Goal: Information Seeking & Learning: Learn about a topic

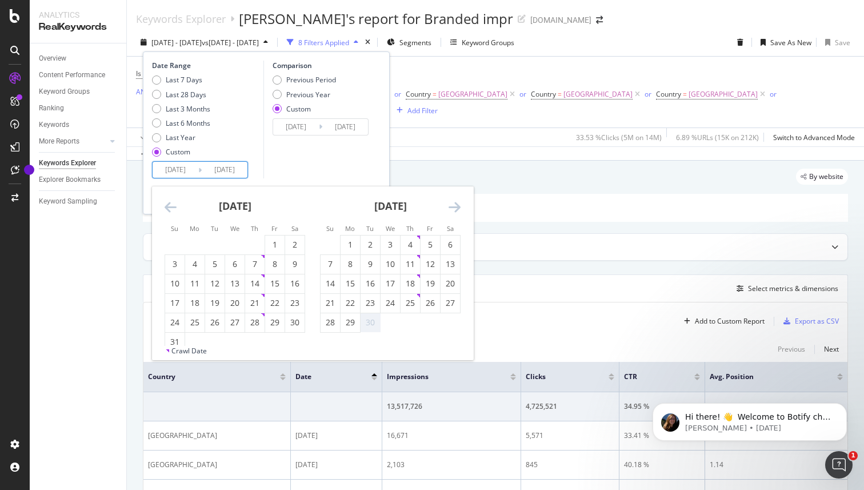
click at [547, 172] on div "By website" at bounding box center [495, 181] width 705 height 25
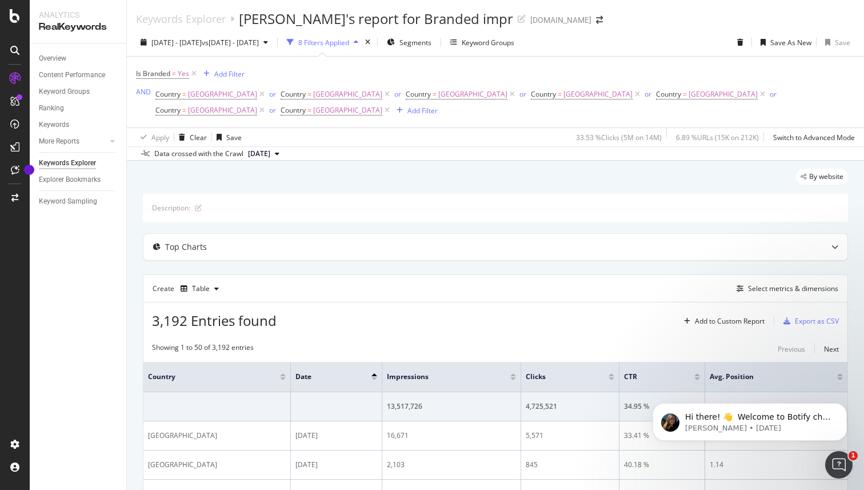
click at [311, 302] on div "3,192 Entries found Add to Custom Report Export as CSV" at bounding box center [495, 316] width 704 height 28
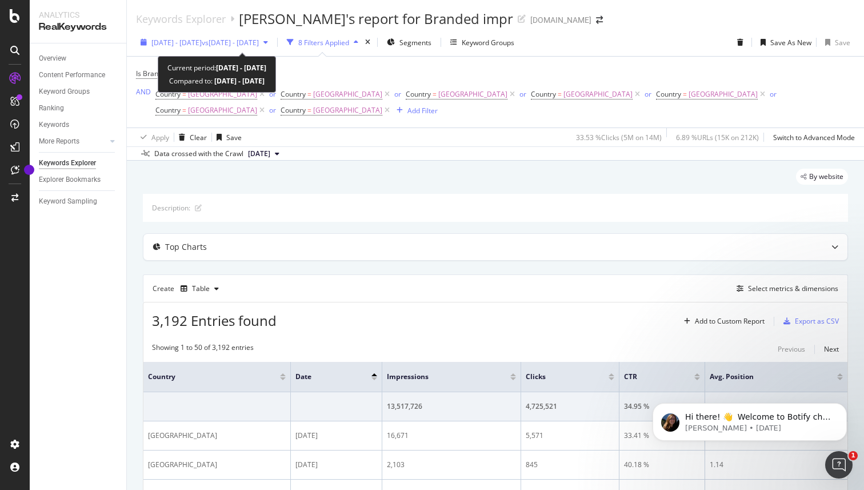
click at [259, 44] on span "vs 2023 Dec. 1st - Dec. 31st" at bounding box center [230, 43] width 57 height 10
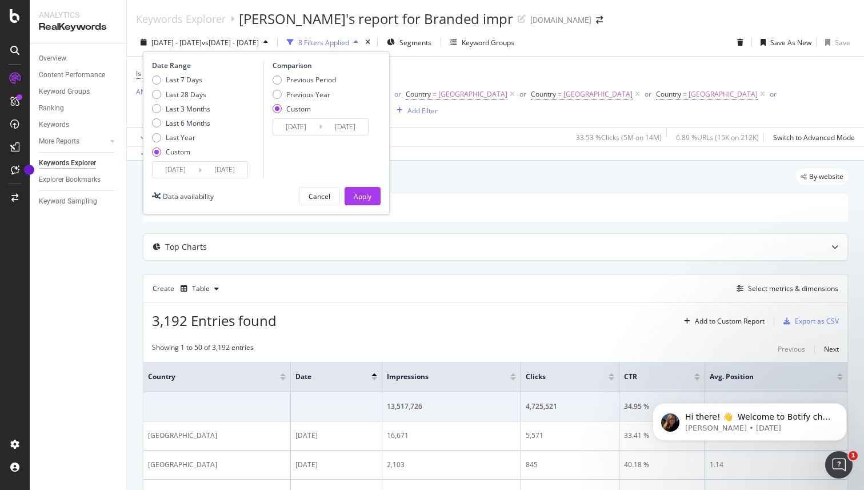
click at [189, 167] on input "[DATE]" at bounding box center [176, 170] width 46 height 16
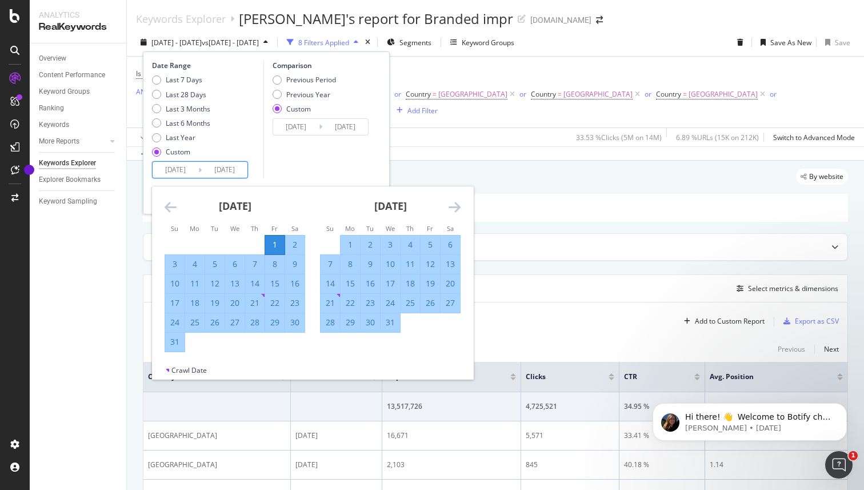
click at [174, 167] on input "[DATE]" at bounding box center [176, 170] width 46 height 16
type input "[DATE]"
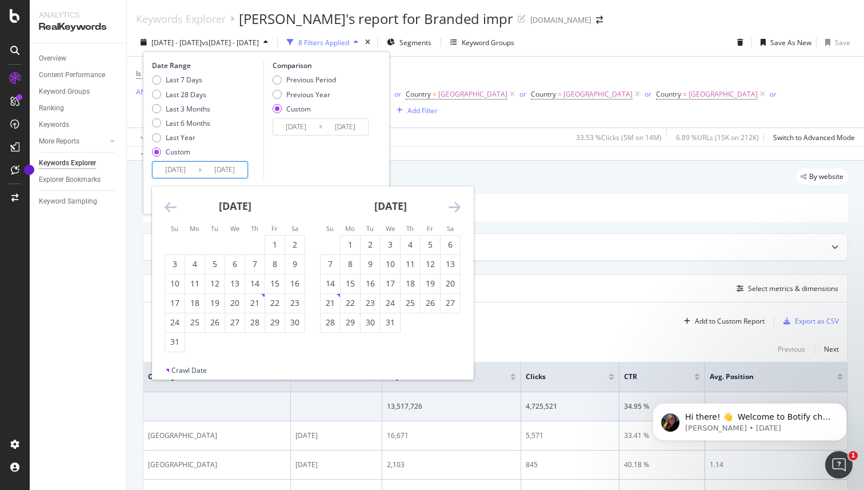
click at [233, 171] on input "2025/02/28" at bounding box center [225, 170] width 46 height 16
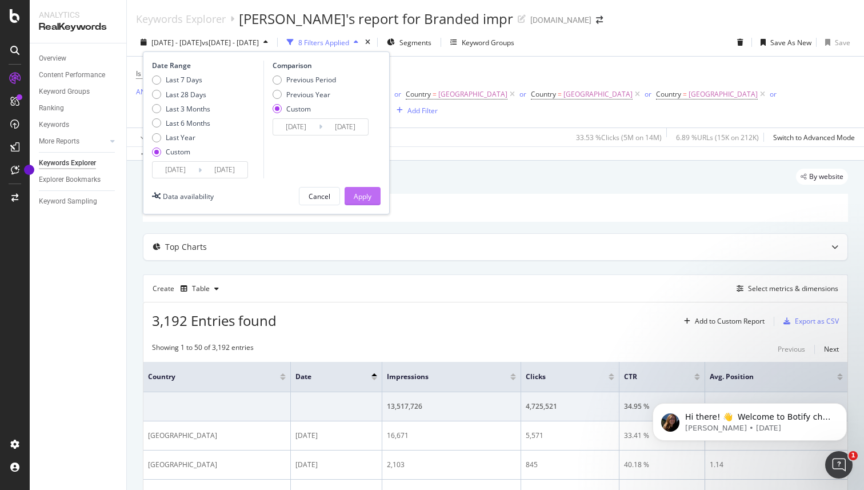
type input "[DATE]"
click at [361, 197] on div "Apply" at bounding box center [363, 196] width 18 height 10
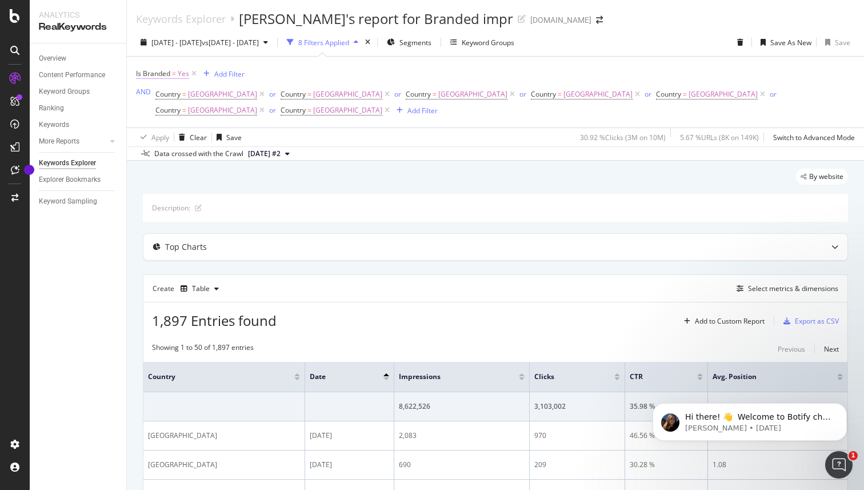
click at [155, 77] on span "Is Branded" at bounding box center [153, 74] width 34 height 10
click at [163, 100] on icon at bounding box center [162, 100] width 8 height 7
click at [326, 76] on div "Is Branded = Yes Add Filter AND Country = United States of America or Country =…" at bounding box center [495, 92] width 719 height 53
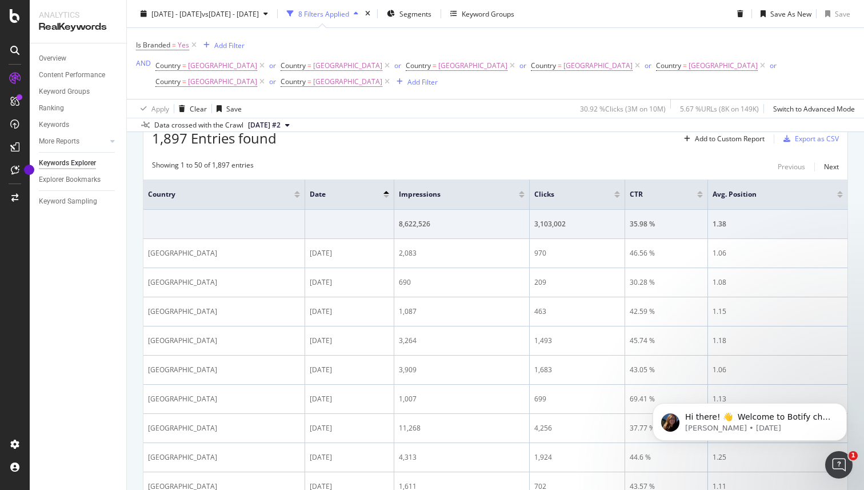
scroll to position [243, 0]
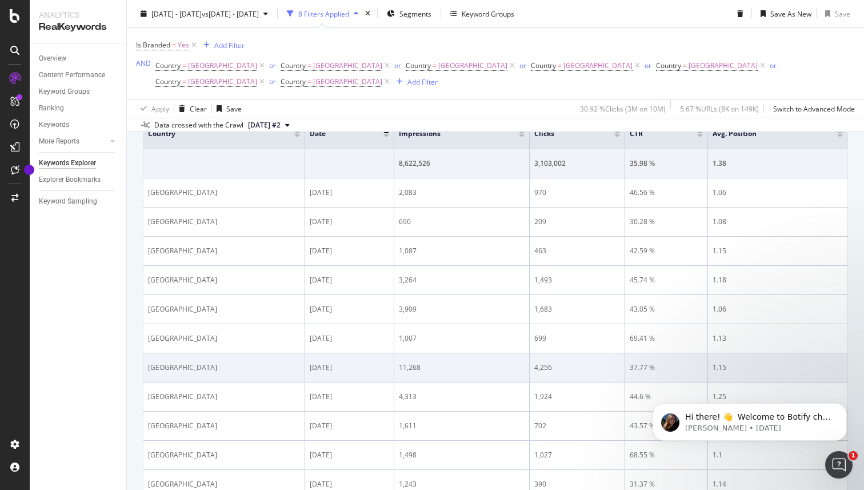
click at [419, 362] on div "11,268" at bounding box center [462, 367] width 126 height 10
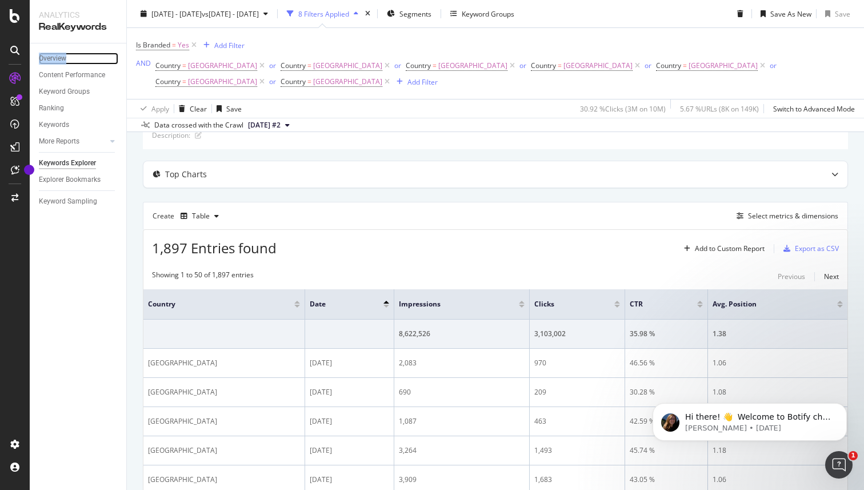
scroll to position [0, 0]
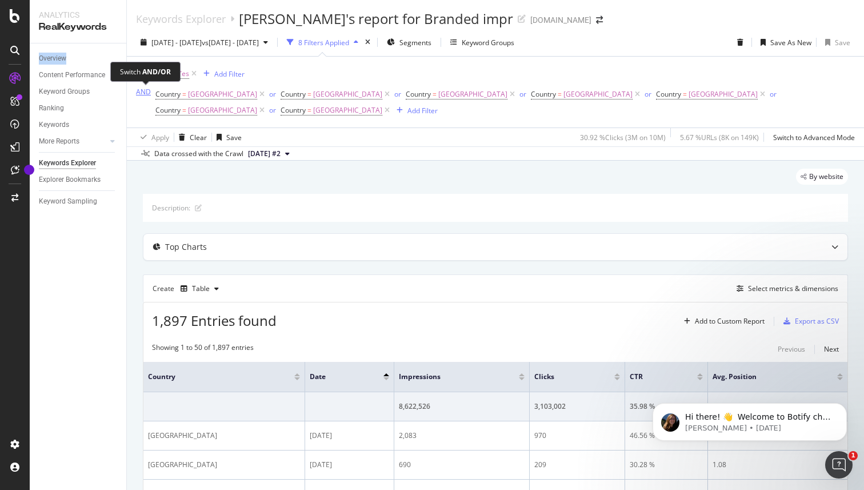
click at [148, 93] on div "AND" at bounding box center [143, 92] width 15 height 10
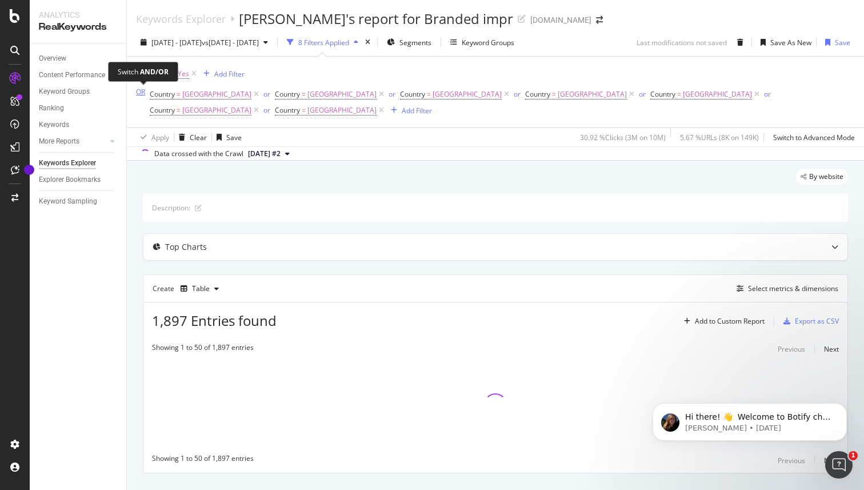
click at [142, 91] on div "OR" at bounding box center [140, 92] width 9 height 10
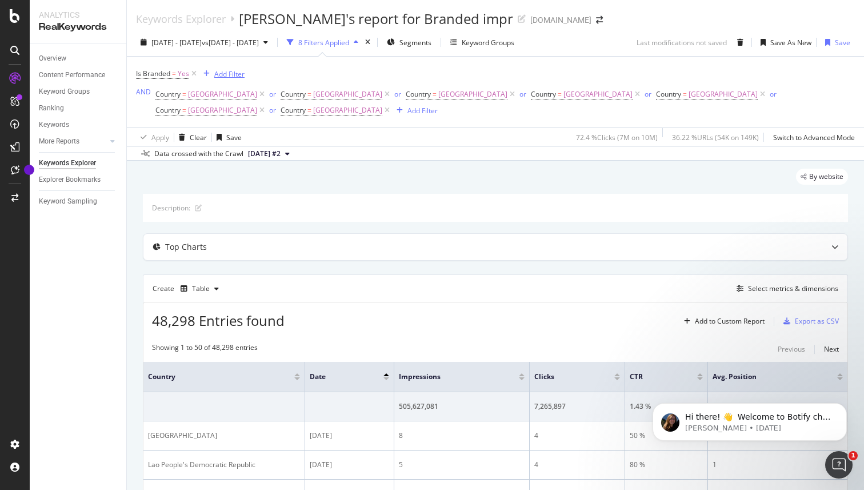
click at [235, 77] on div "Add Filter" at bounding box center [229, 74] width 30 height 10
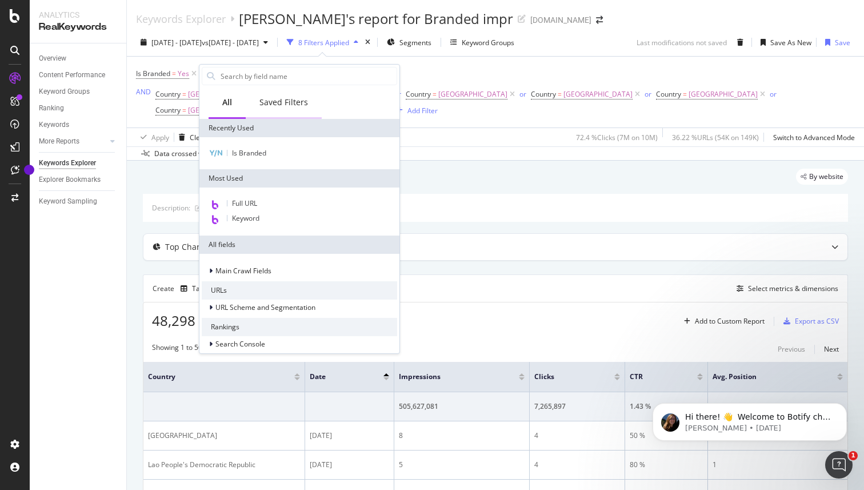
click at [298, 101] on div "Saved Filters" at bounding box center [283, 102] width 49 height 11
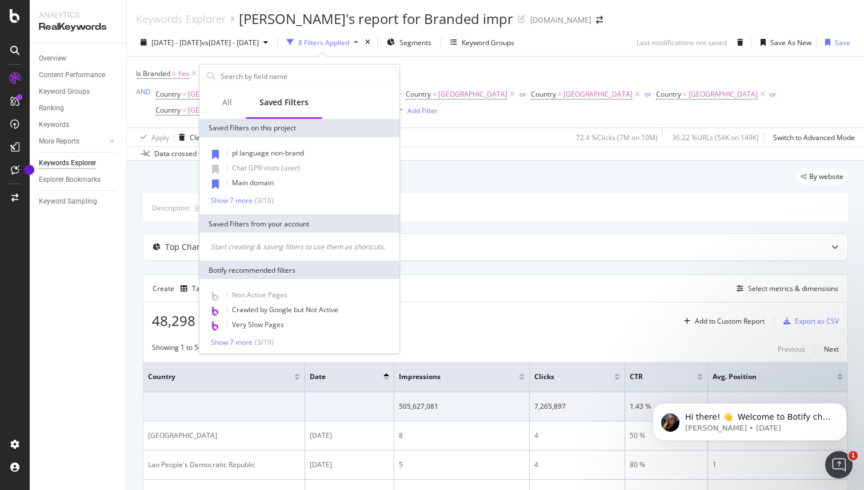
click at [445, 194] on div "Description:" at bounding box center [495, 208] width 705 height 28
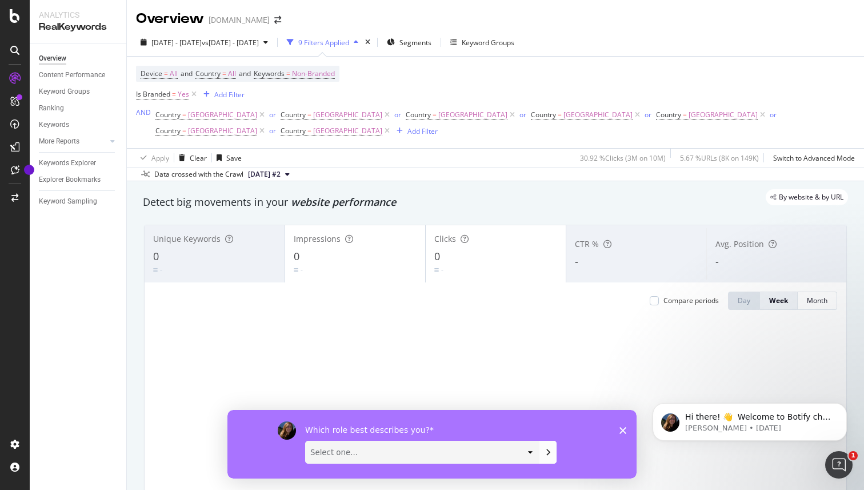
click at [621, 430] on icon "Close survey" at bounding box center [622, 429] width 7 height 7
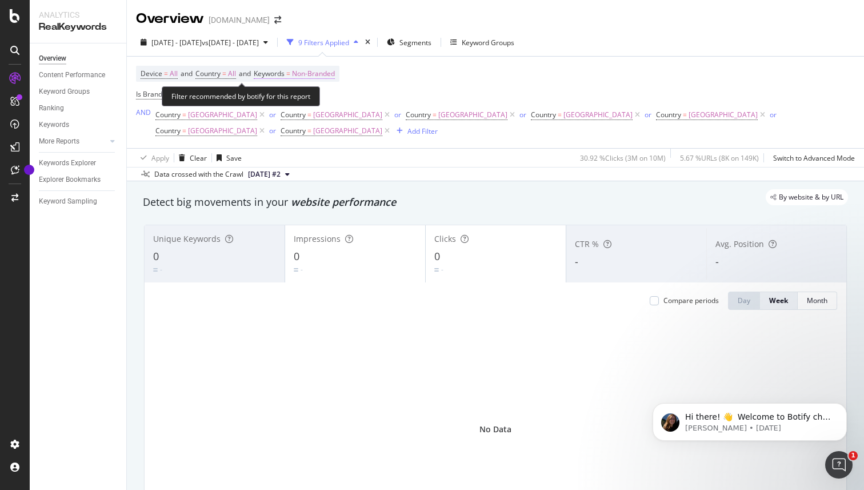
click at [317, 70] on span "Non-Branded" at bounding box center [313, 74] width 43 height 16
click at [427, 99] on div "Device = All and Country = All and Keywords = Non-Branded Is Branded = Yes Add …" at bounding box center [495, 102] width 719 height 73
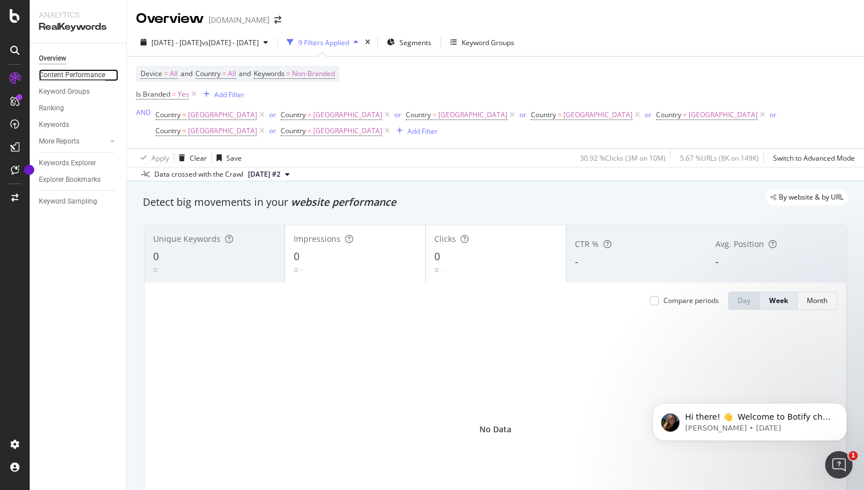
click at [95, 69] on div "Content Performance" at bounding box center [72, 75] width 66 height 12
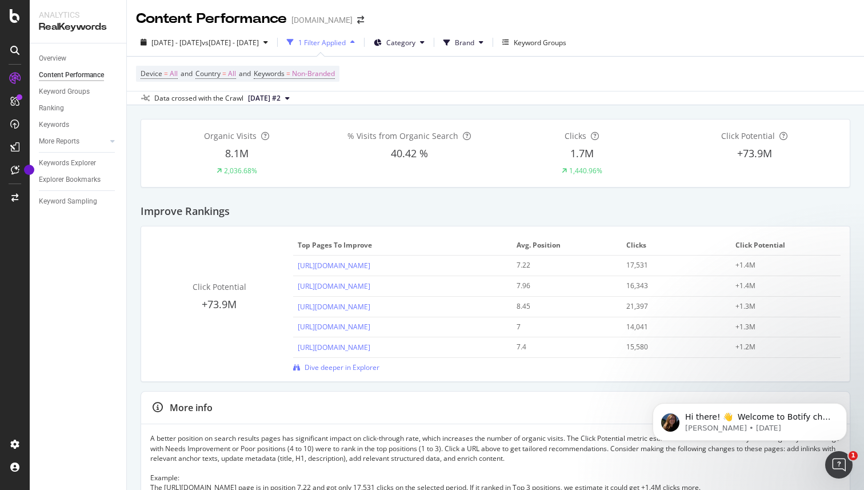
click at [325, 213] on div "Improve Rankings" at bounding box center [496, 206] width 710 height 39
click at [114, 143] on icon at bounding box center [112, 141] width 5 height 7
drag, startPoint x: 391, startPoint y: 153, endPoint x: 428, endPoint y: 154, distance: 36.6
click at [428, 154] on div "40.42 %" at bounding box center [409, 153] width 173 height 15
click at [430, 197] on div "Improve Rankings" at bounding box center [496, 206] width 710 height 39
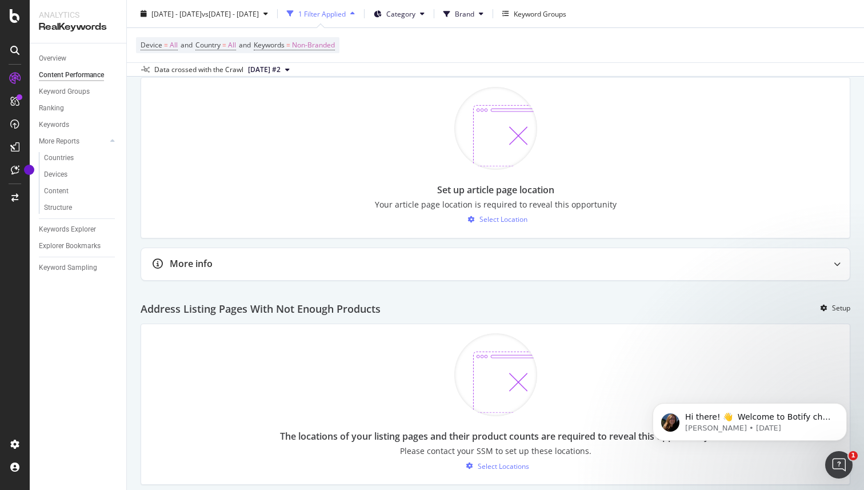
scroll to position [1084, 0]
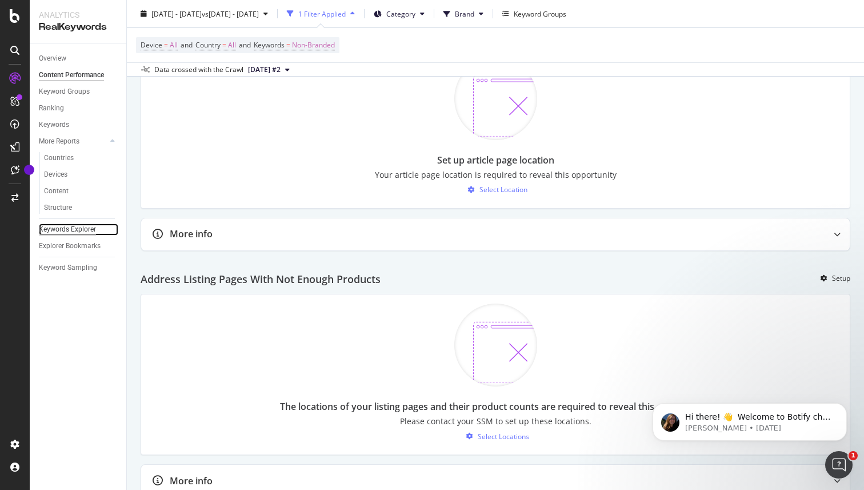
click at [77, 227] on div "Keywords Explorer" at bounding box center [67, 229] width 57 height 12
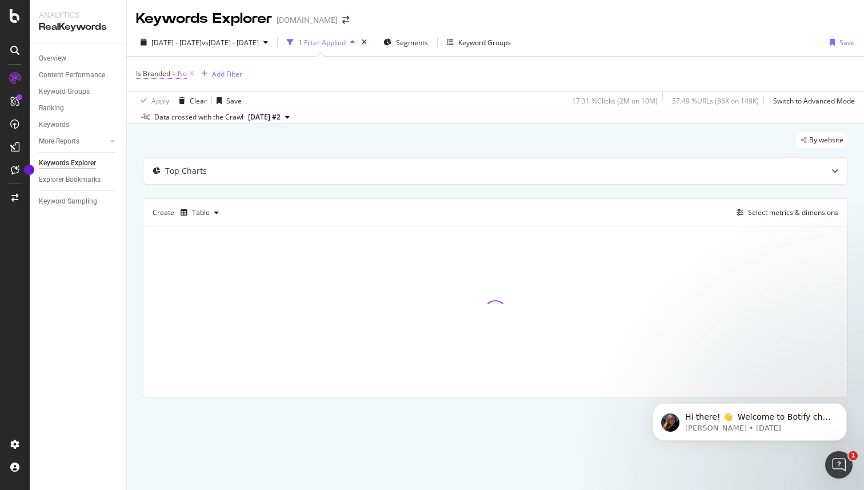
click at [182, 71] on span "No" at bounding box center [182, 74] width 9 height 16
click at [162, 101] on icon at bounding box center [159, 100] width 8 height 7
click at [163, 125] on div "Yes" at bounding box center [210, 124] width 122 height 15
click at [336, 97] on div "Apply Clear Save 17.31 % Clicks ( 2M on 10M ) 57.49 % URLs ( 86K on 149K ) Swit…" at bounding box center [495, 100] width 737 height 19
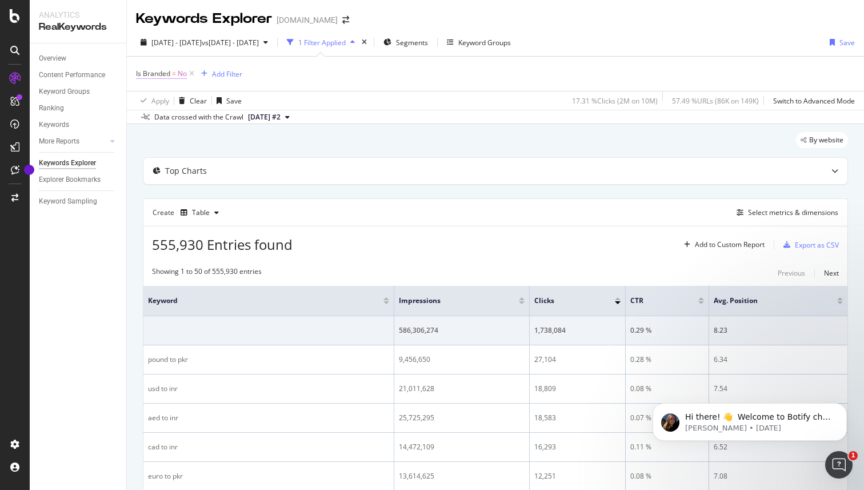
click at [182, 73] on span "No" at bounding box center [182, 74] width 9 height 16
click at [160, 101] on icon at bounding box center [159, 100] width 8 height 7
click at [159, 122] on span "Yes" at bounding box center [156, 124] width 11 height 10
click at [259, 126] on div "Apply" at bounding box center [263, 125] width 18 height 10
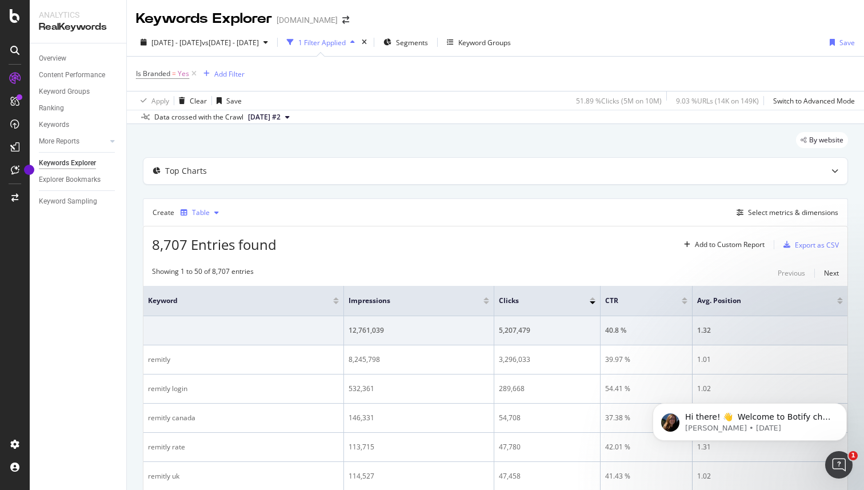
click at [214, 209] on icon "button" at bounding box center [216, 212] width 5 height 7
click at [251, 221] on div "Create Table Select metrics & dimensions" at bounding box center [495, 211] width 705 height 27
click at [779, 213] on div "Select metrics & dimensions" at bounding box center [793, 212] width 90 height 10
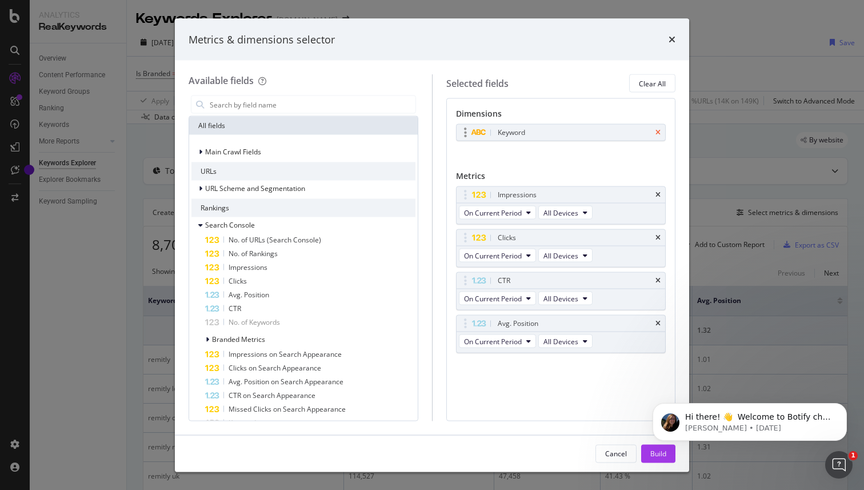
click at [657, 132] on icon "times" at bounding box center [657, 132] width 5 height 7
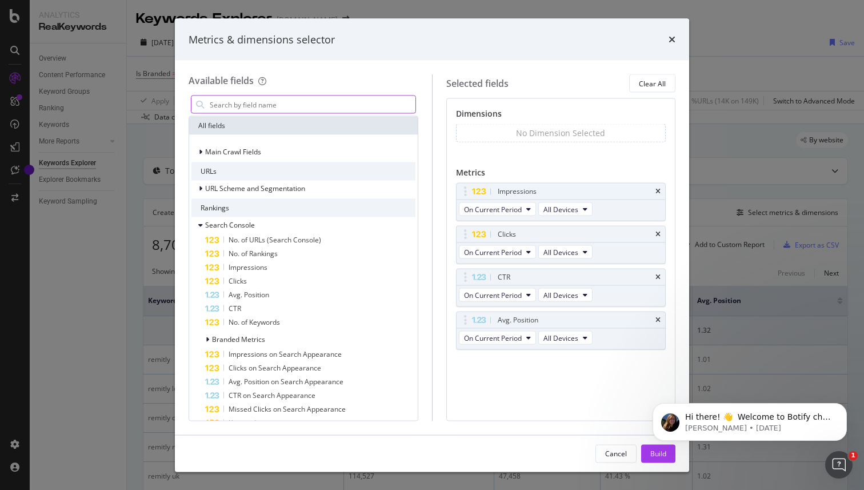
click at [277, 107] on input "modal" at bounding box center [312, 104] width 207 height 17
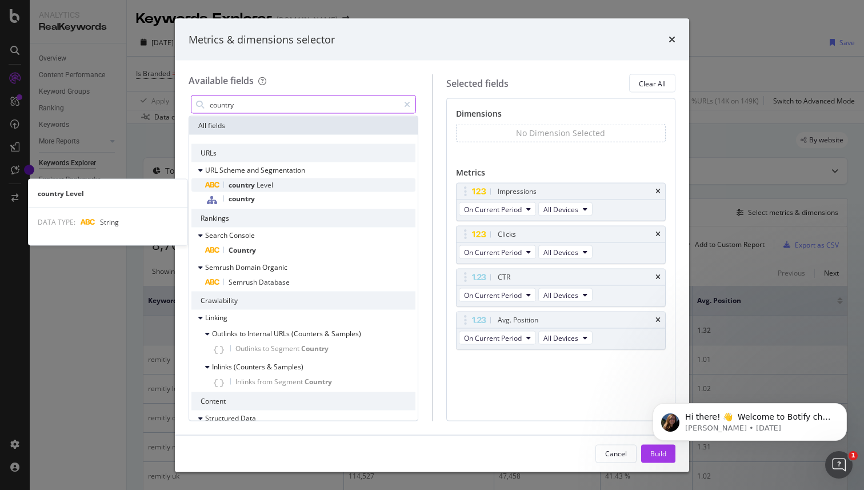
type input "country"
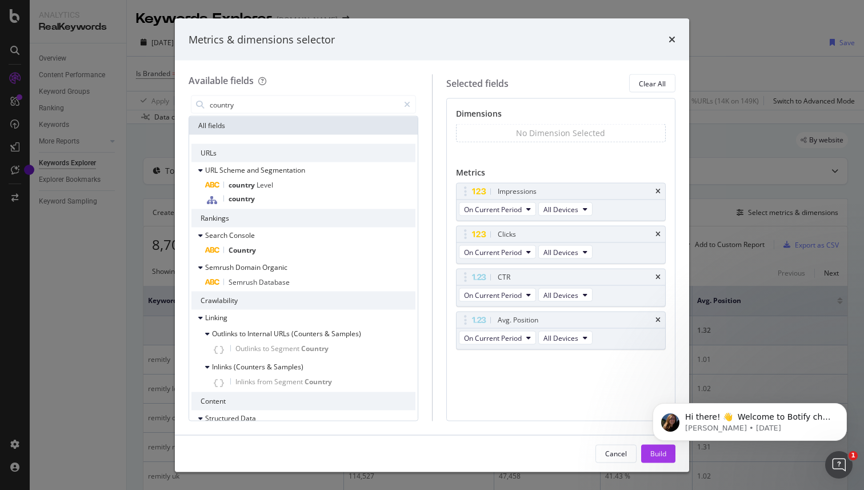
drag, startPoint x: 259, startPoint y: 186, endPoint x: 505, endPoint y: 138, distance: 250.5
click at [505, 138] on div "Available fields country All fields URLs URL Scheme and Segmentation country Le…" at bounding box center [432, 247] width 487 height 346
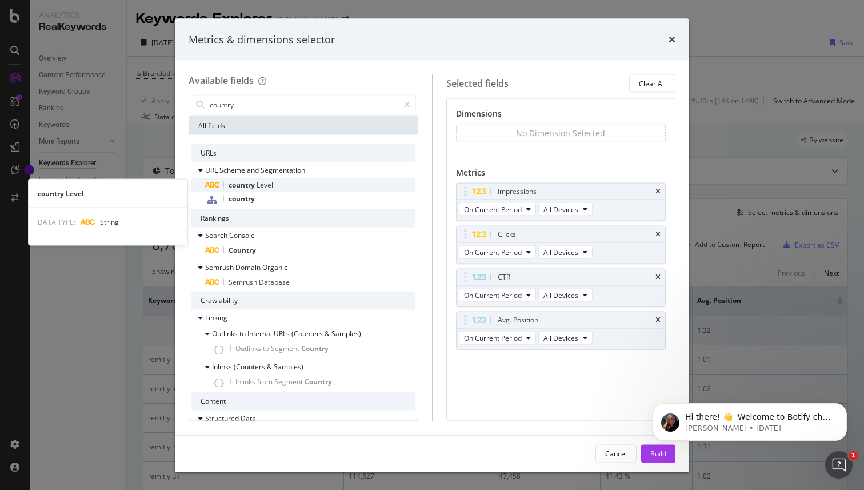
click at [265, 186] on span "Level" at bounding box center [265, 185] width 17 height 10
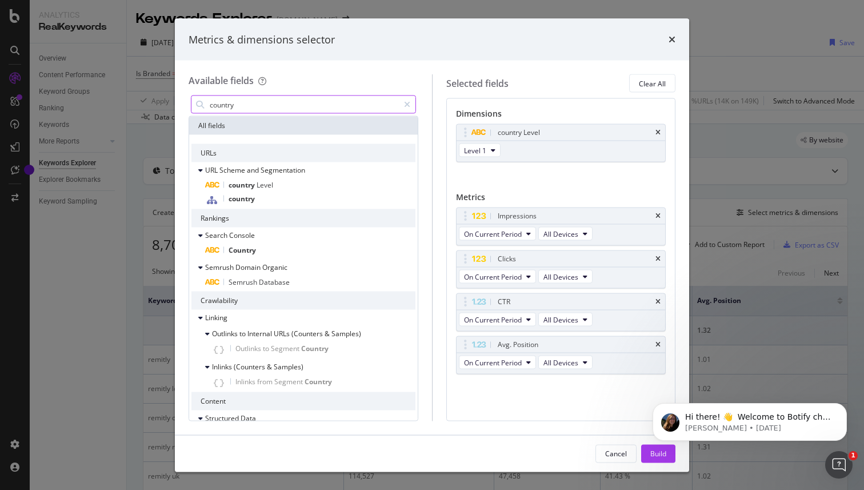
click at [653, 455] on html "Hi there! 👋 Welcome to Botify chat support! Have a question? Reply to this mess…" at bounding box center [749, 419] width 229 height 80
click at [649, 452] on body "Hi there! 👋 Welcome to Botify chat support! Have a question? Reply to this mess…" at bounding box center [749, 418] width 219 height 71
click at [663, 456] on html "Hi there! 👋 Welcome to Botify chat support! Have a question? Reply to this mess…" at bounding box center [749, 419] width 229 height 80
click at [655, 454] on html "Hi there! 👋 Welcome to Botify chat support! Have a question? Reply to this mess…" at bounding box center [749, 419] width 229 height 80
click at [409, 102] on icon "modal" at bounding box center [407, 105] width 6 height 8
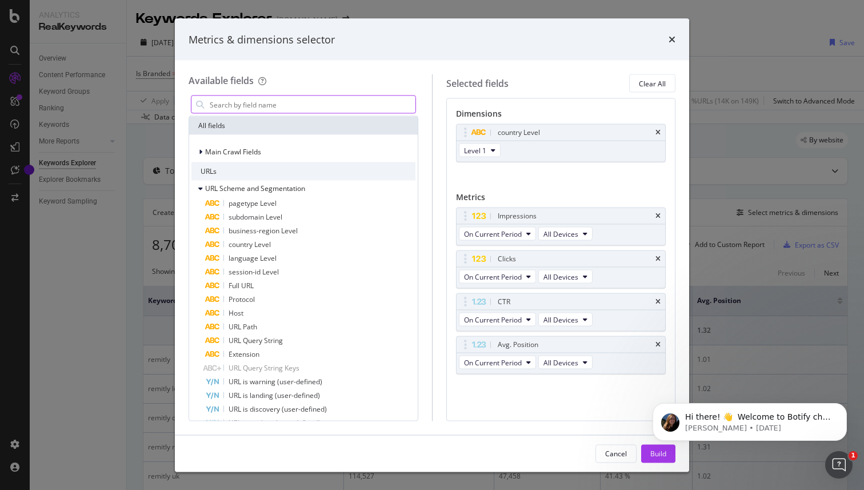
click at [649, 457] on html "Hi there! 👋 Welcome to Botify chat support! Have a question? Reply to this mess…" at bounding box center [749, 419] width 229 height 80
click at [510, 379] on div "Impressions On Current Period All Devices Clicks On Current Period All [DEMOGRA…" at bounding box center [561, 302] width 210 height 191
click at [510, 394] on div "Impressions On Current Period All Devices Clicks On Current Period All [DEMOGRA…" at bounding box center [561, 302] width 210 height 191
click at [641, 446] on body "Hi there! 👋 Welcome to Botify chat support! Have a question? Reply to this mess…" at bounding box center [749, 418] width 219 height 71
click at [641, 450] on body "Hi there! 👋 Welcome to Botify chat support! Have a question? Reply to this mess…" at bounding box center [749, 418] width 219 height 71
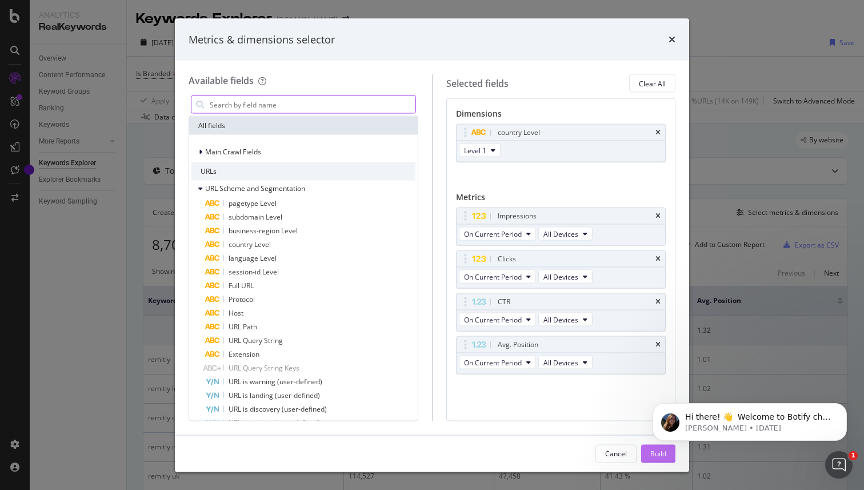
click at [666, 459] on div "Build" at bounding box center [658, 453] width 16 height 17
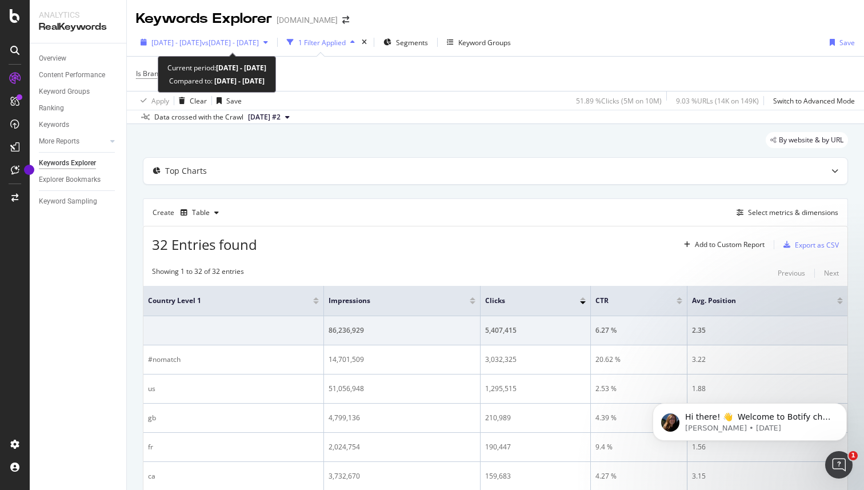
click at [239, 47] on div "[DATE] - [DATE] vs [DATE] - [DATE]" at bounding box center [204, 42] width 137 height 17
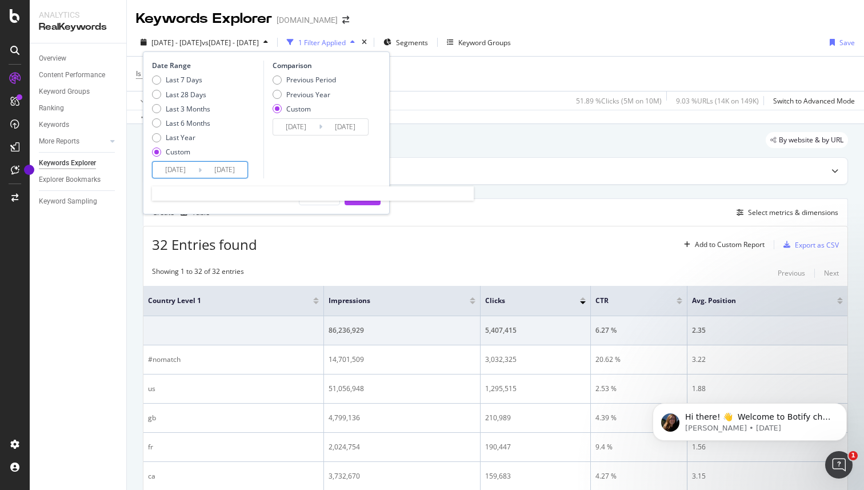
click at [231, 172] on input "[DATE]" at bounding box center [225, 170] width 46 height 16
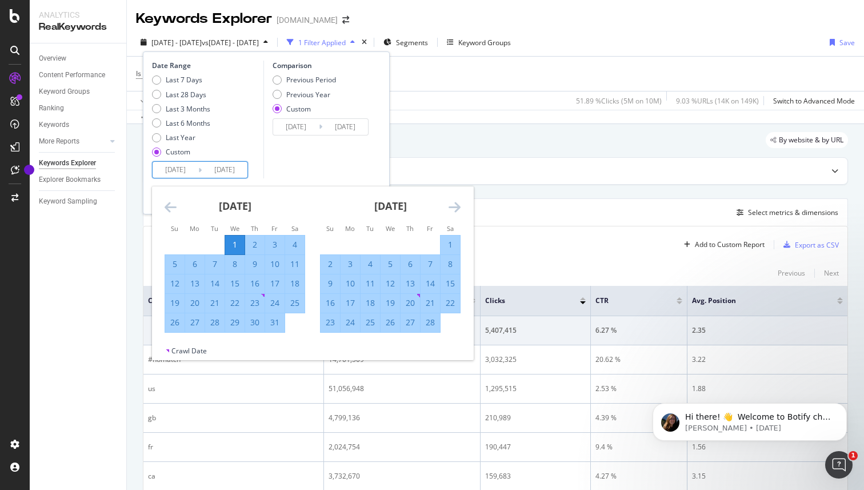
click at [456, 205] on icon "Move forward to switch to the next month." at bounding box center [455, 207] width 12 height 14
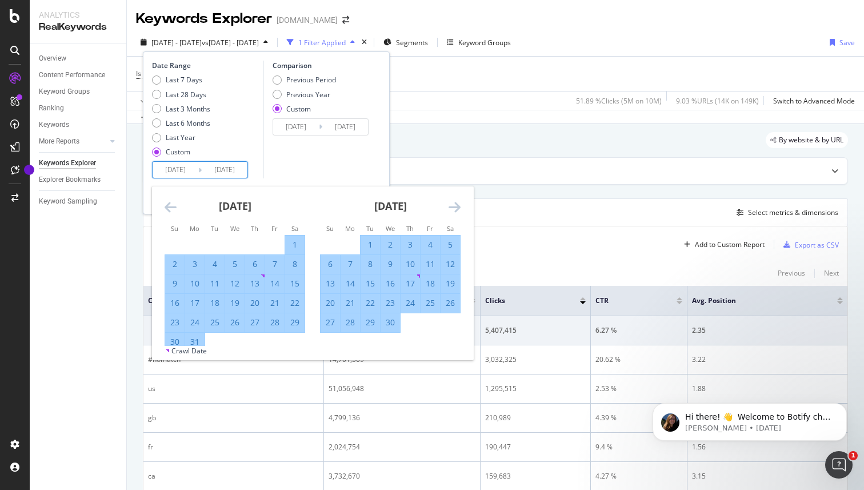
click at [456, 205] on icon "Move forward to switch to the next month." at bounding box center [455, 207] width 12 height 14
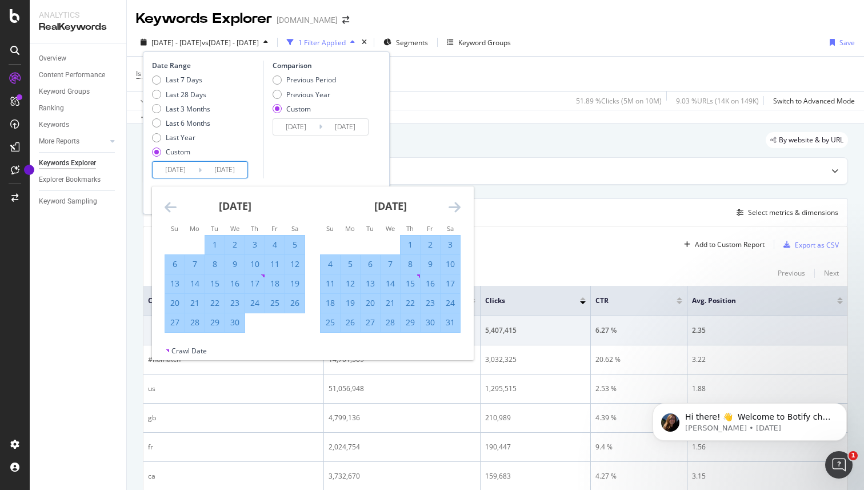
click at [456, 205] on icon "Move forward to switch to the next month." at bounding box center [455, 207] width 12 height 14
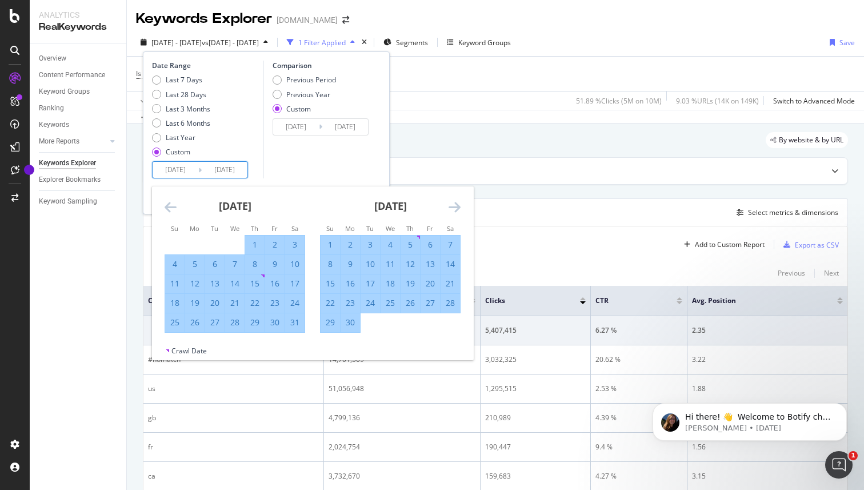
click at [456, 205] on icon "Move forward to switch to the next month." at bounding box center [455, 207] width 12 height 14
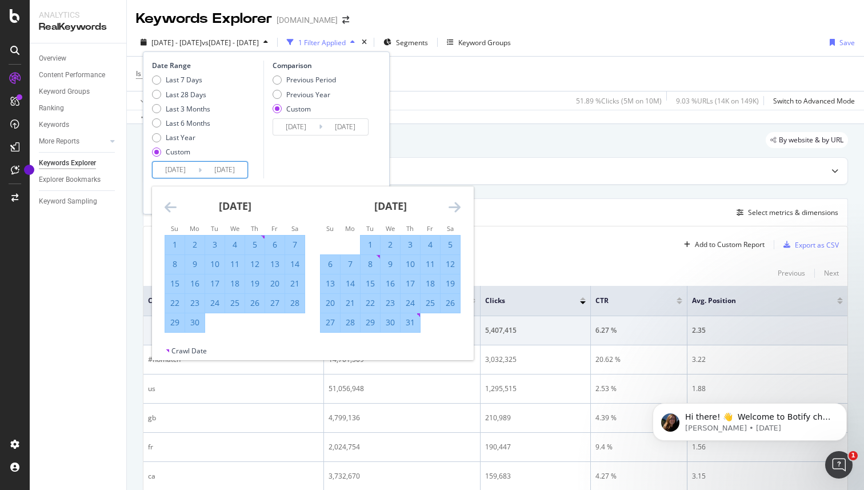
click at [456, 205] on icon "Move forward to switch to the next month." at bounding box center [455, 207] width 12 height 14
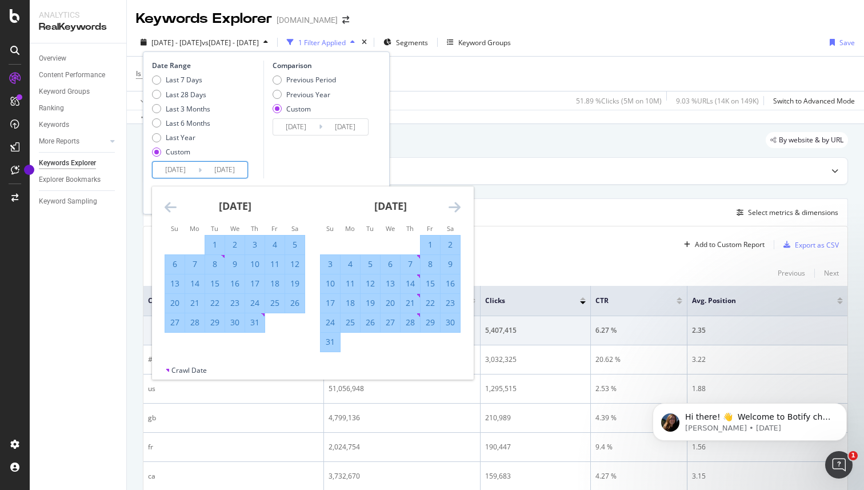
click at [456, 205] on icon "Move forward to switch to the next month." at bounding box center [455, 207] width 12 height 14
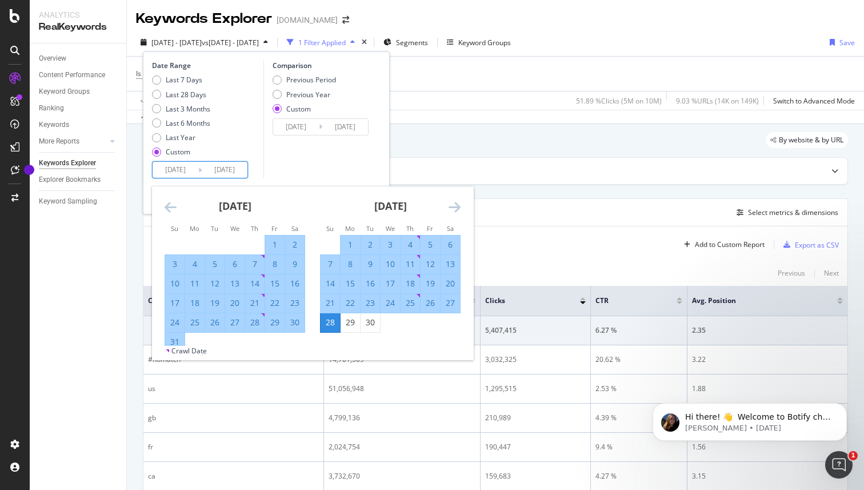
click at [348, 245] on div "1" at bounding box center [350, 244] width 19 height 11
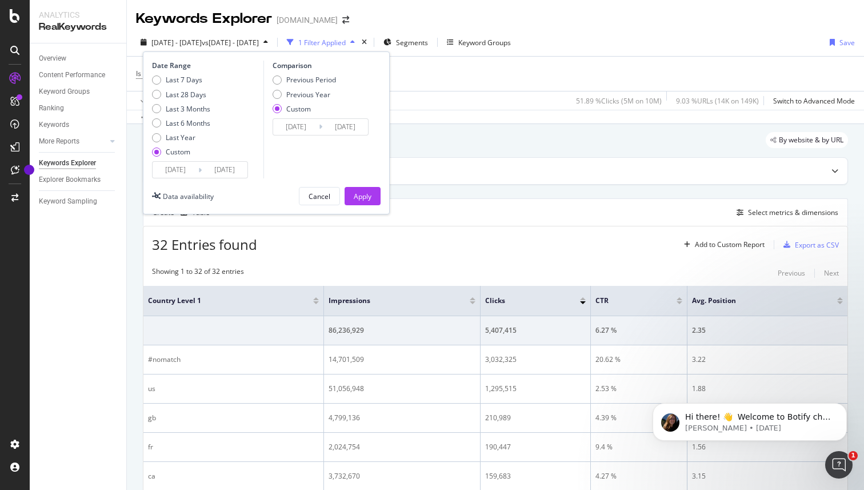
click at [220, 169] on input "[DATE]" at bounding box center [225, 170] width 46 height 16
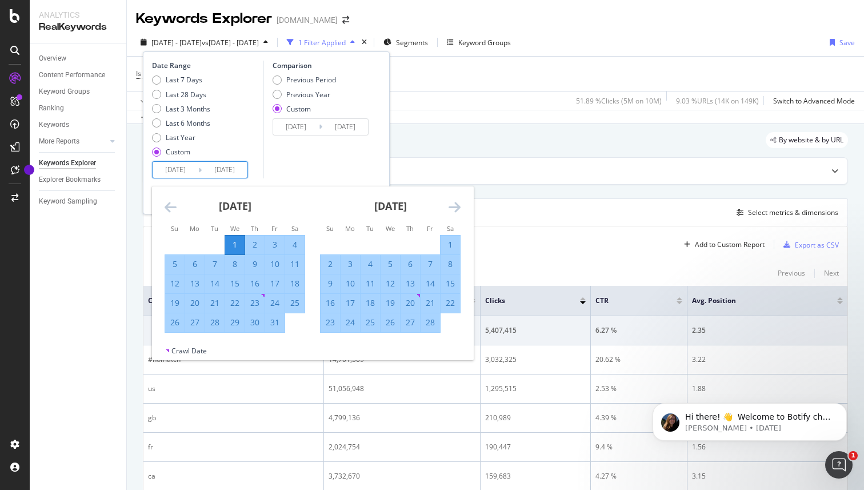
click at [453, 203] on icon "Move forward to switch to the next month." at bounding box center [455, 207] width 12 height 14
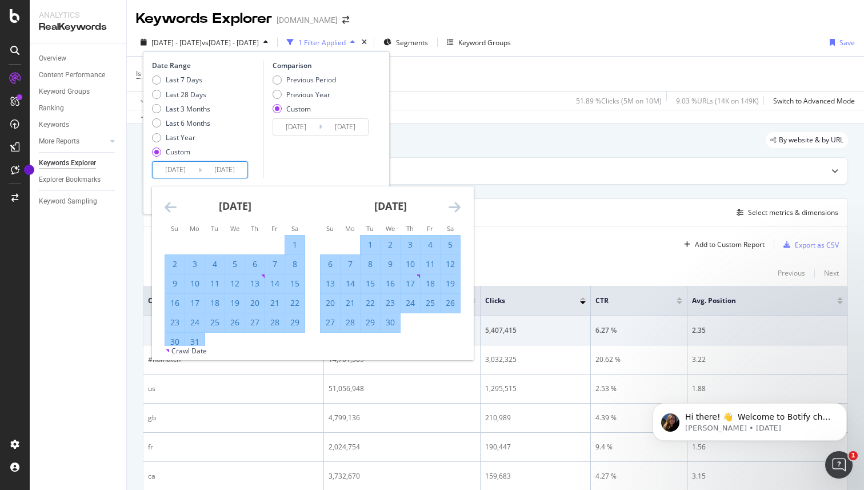
click at [453, 203] on icon "Move forward to switch to the next month." at bounding box center [455, 207] width 12 height 14
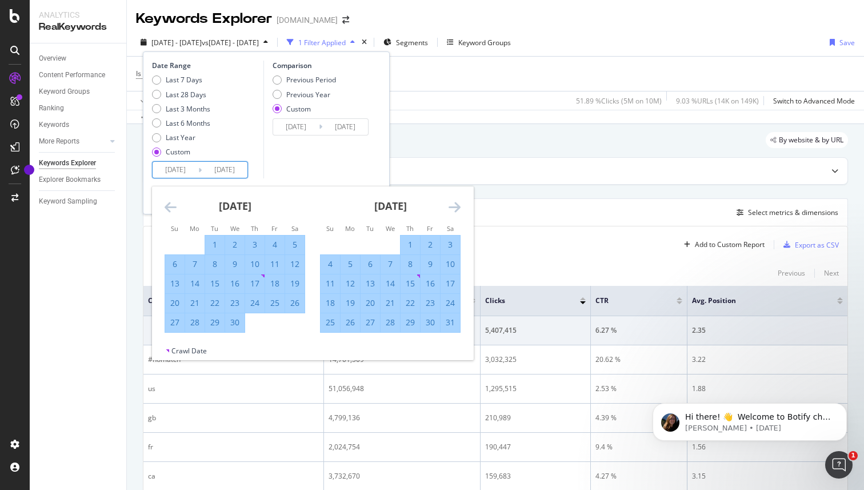
click at [453, 203] on icon "Move forward to switch to the next month." at bounding box center [455, 207] width 12 height 14
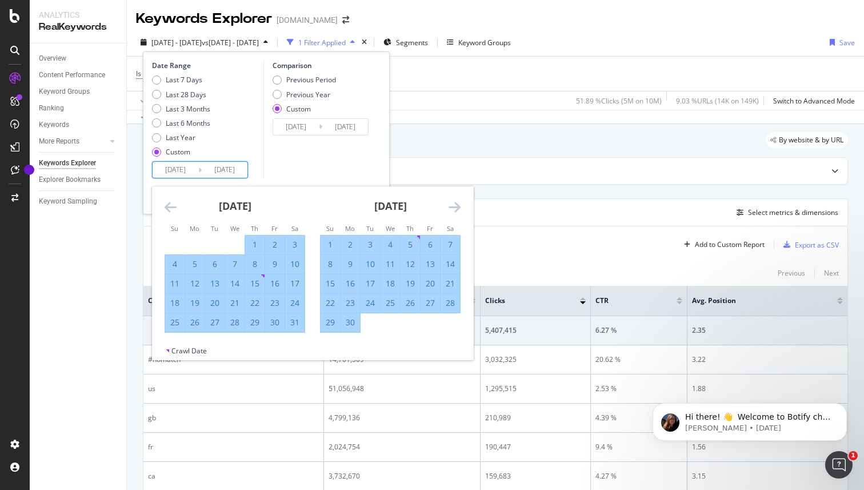
click at [453, 203] on icon "Move forward to switch to the next month." at bounding box center [455, 207] width 12 height 14
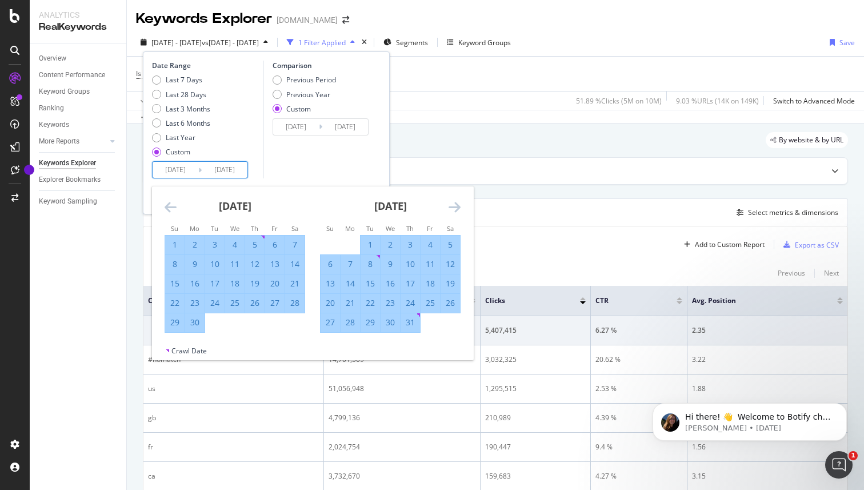
click at [453, 203] on icon "Move forward to switch to the next month." at bounding box center [455, 207] width 12 height 14
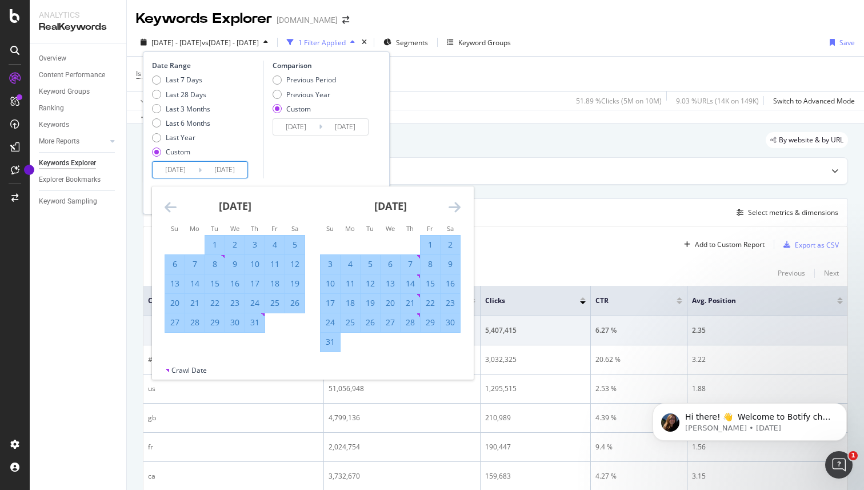
click at [453, 203] on icon "Move forward to switch to the next month." at bounding box center [455, 207] width 12 height 14
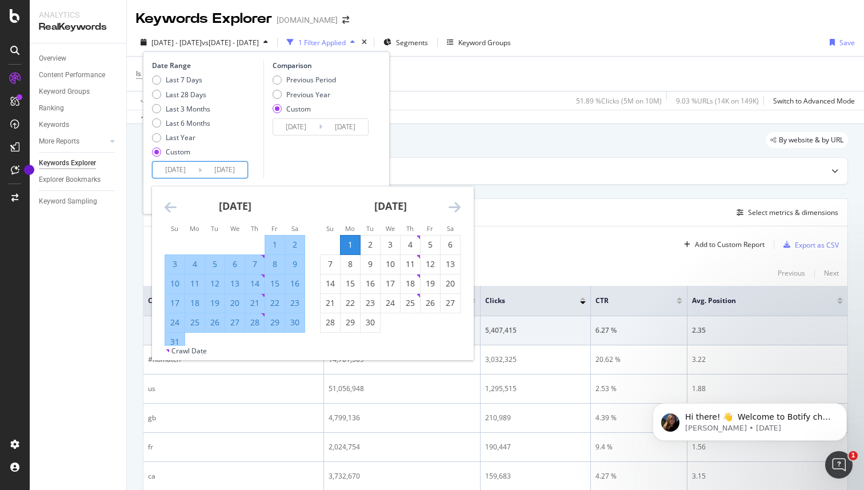
click at [453, 203] on icon "Move forward to switch to the next month." at bounding box center [455, 207] width 12 height 14
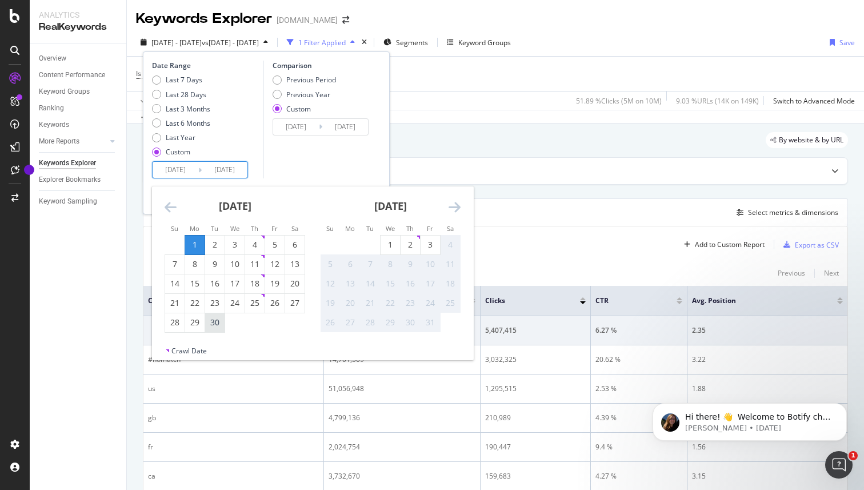
click at [216, 324] on div "30" at bounding box center [214, 322] width 19 height 11
type input "[DATE]"
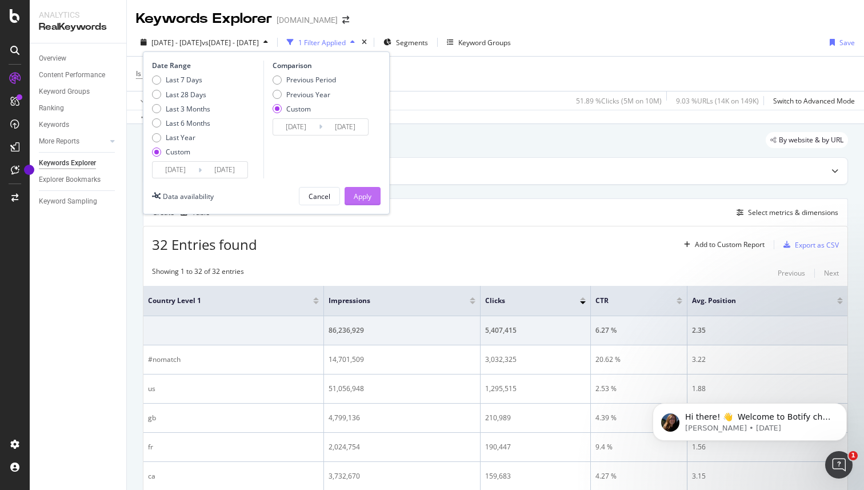
click at [364, 198] on div "Apply" at bounding box center [363, 196] width 18 height 10
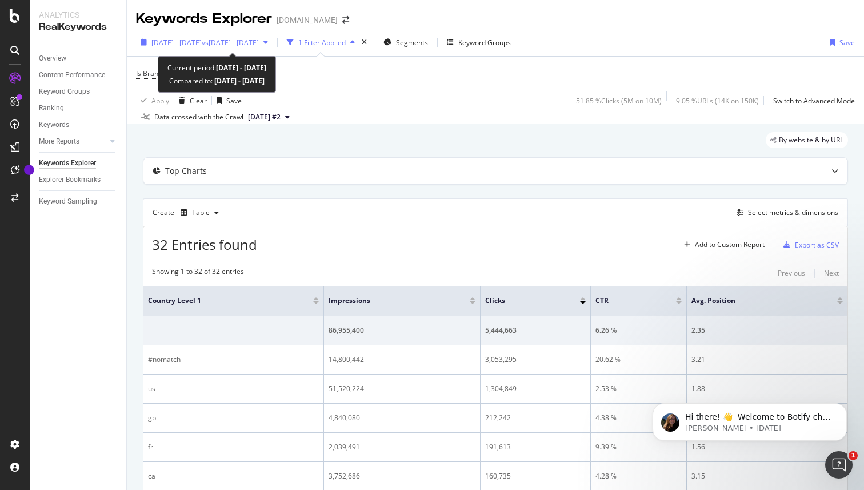
click at [201, 42] on span "[DATE] - [DATE]" at bounding box center [176, 43] width 50 height 10
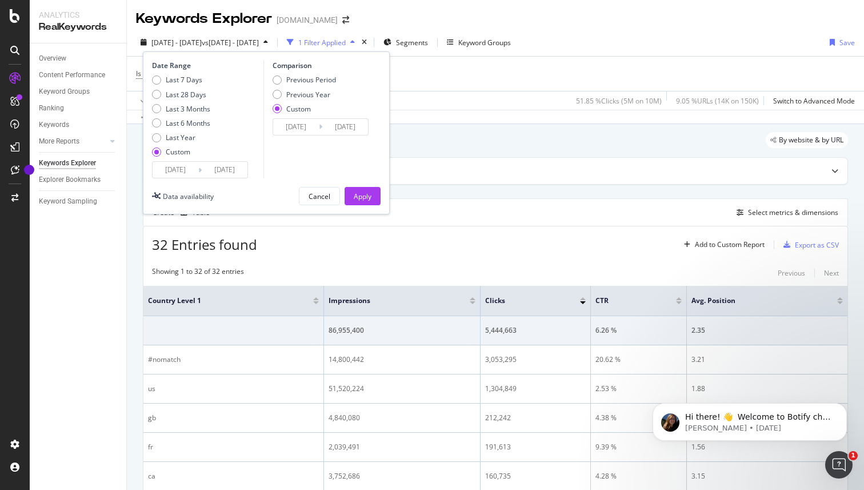
click at [181, 173] on input "[DATE]" at bounding box center [176, 170] width 46 height 16
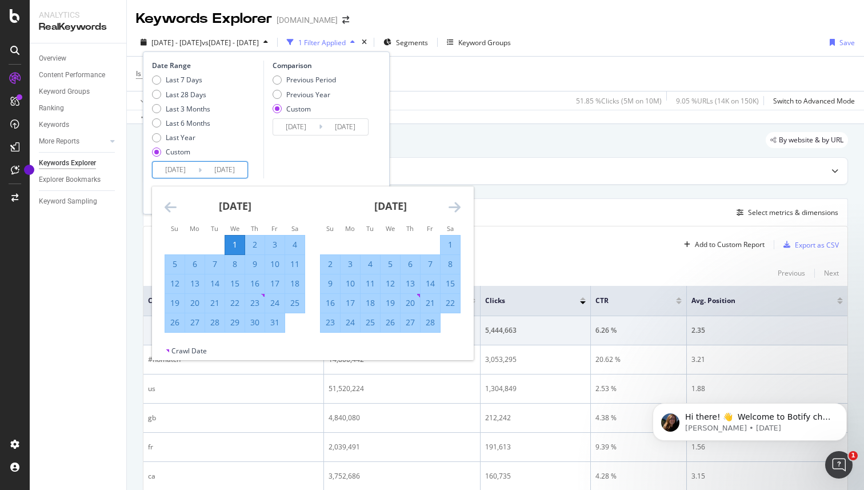
drag, startPoint x: 183, startPoint y: 171, endPoint x: 183, endPoint y: 177, distance: 6.3
click at [183, 171] on input "[DATE]" at bounding box center [176, 170] width 46 height 16
type input "[DATE]"
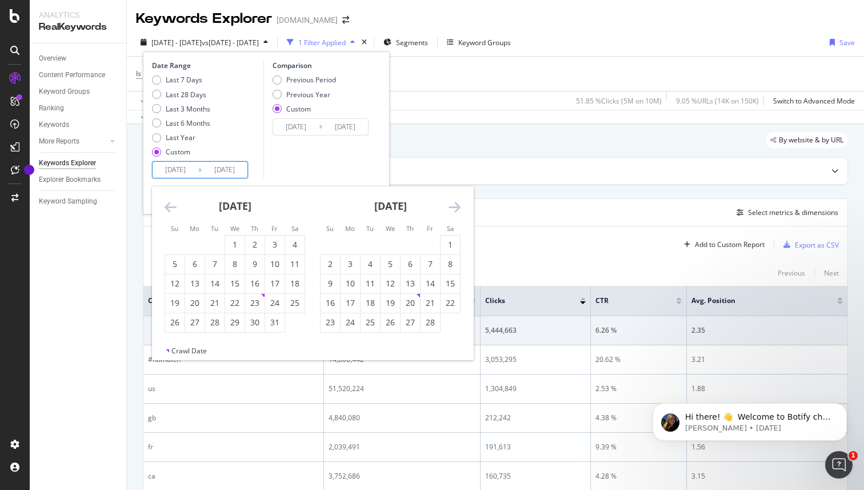
click at [287, 160] on div "Comparison Previous Period Previous Year Custom [DATE] Navigate forward to inte…" at bounding box center [317, 120] width 109 height 118
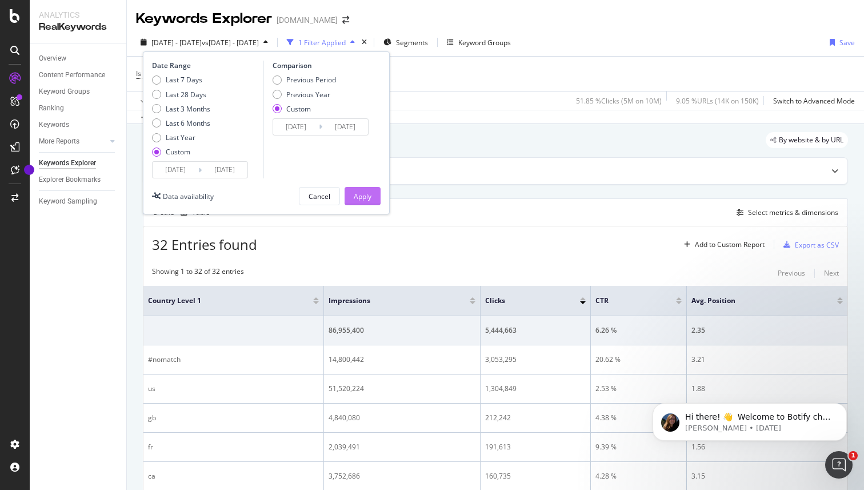
click at [359, 191] on div "Apply" at bounding box center [363, 196] width 18 height 10
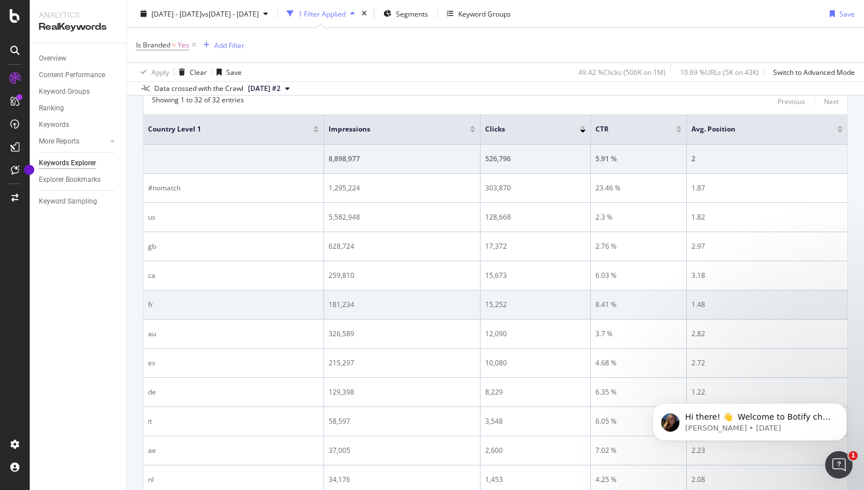
scroll to position [178, 0]
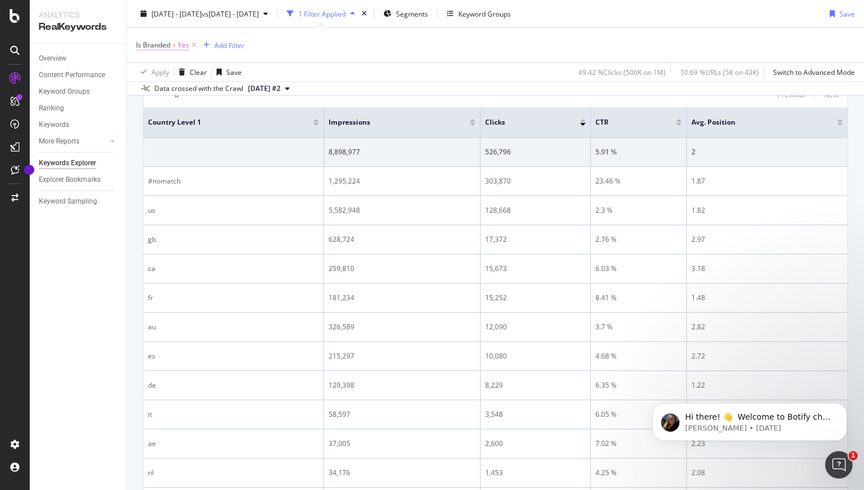
click at [186, 47] on span "Yes" at bounding box center [183, 45] width 11 height 16
click at [165, 96] on div "Cancel" at bounding box center [166, 96] width 22 height 10
click at [182, 46] on span "Yes" at bounding box center [183, 45] width 11 height 16
click at [165, 72] on icon at bounding box center [162, 72] width 8 height 7
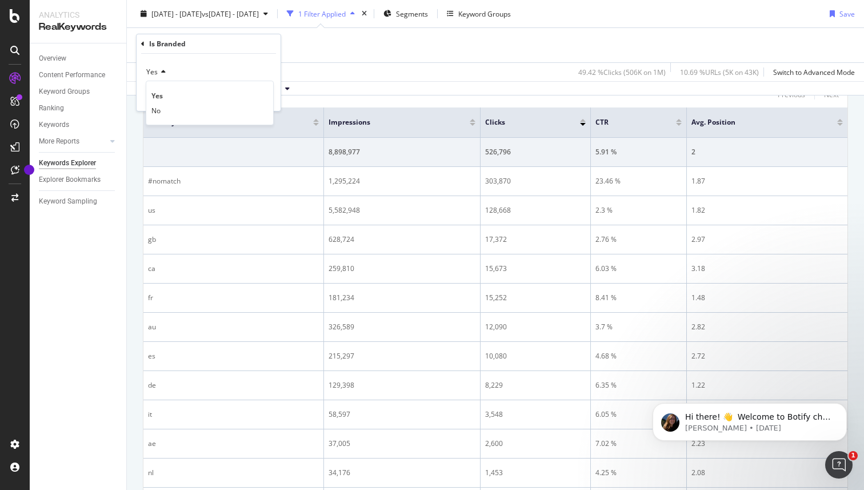
click at [175, 66] on div "Yes" at bounding box center [209, 72] width 126 height 18
click at [142, 45] on icon at bounding box center [142, 44] width 3 height 7
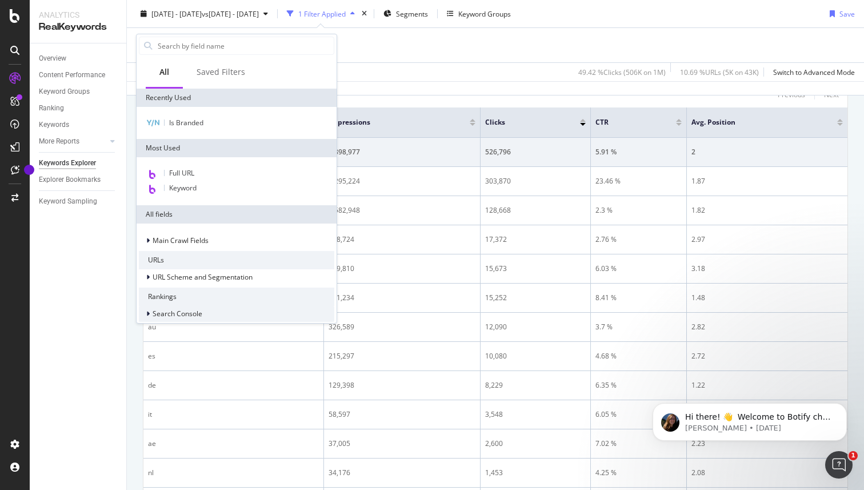
click at [175, 315] on span "Search Console" at bounding box center [178, 314] width 50 height 10
click at [146, 313] on icon at bounding box center [148, 313] width 5 height 7
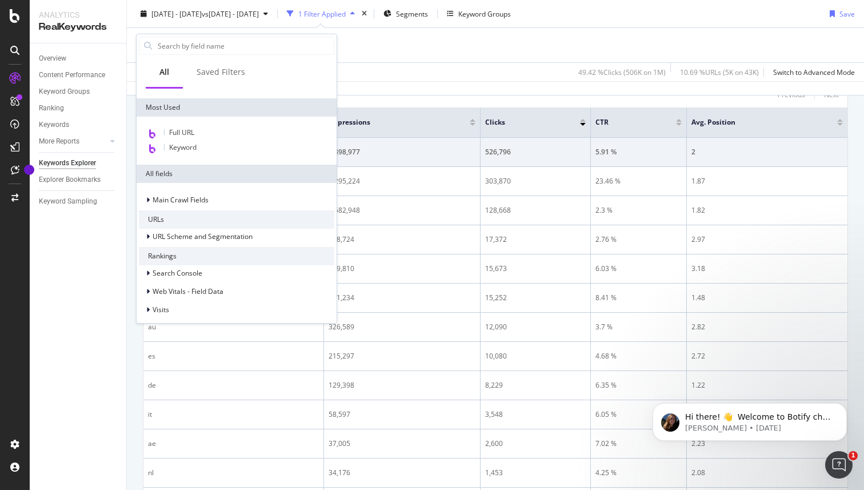
scroll to position [107, 0]
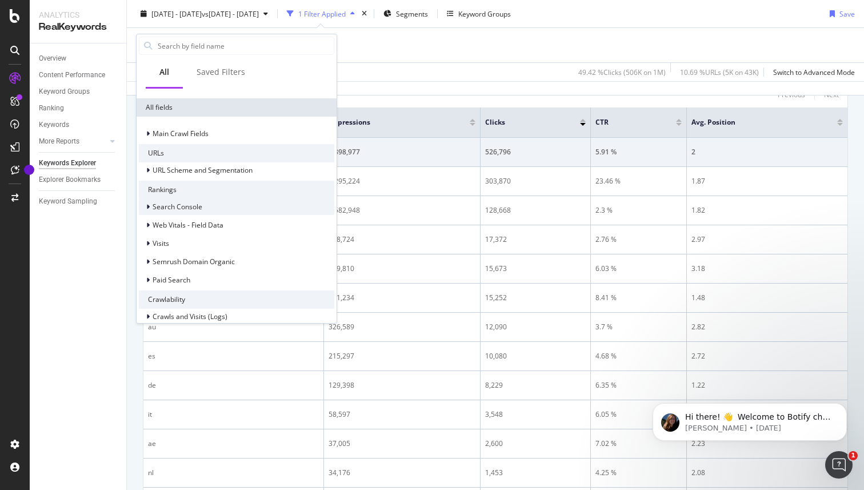
click at [150, 206] on div at bounding box center [149, 206] width 7 height 11
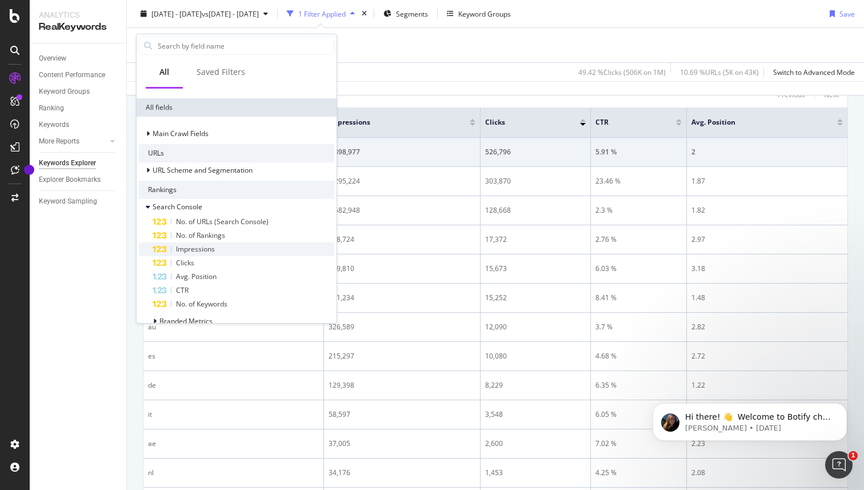
click at [213, 249] on span "Impressions" at bounding box center [195, 249] width 39 height 10
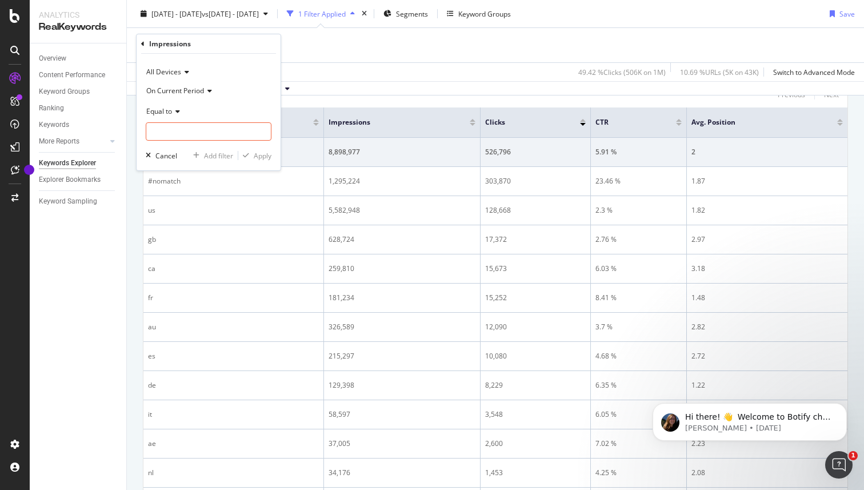
click at [175, 106] on div "Equal to" at bounding box center [209, 111] width 126 height 18
click at [142, 46] on icon at bounding box center [142, 44] width 3 height 7
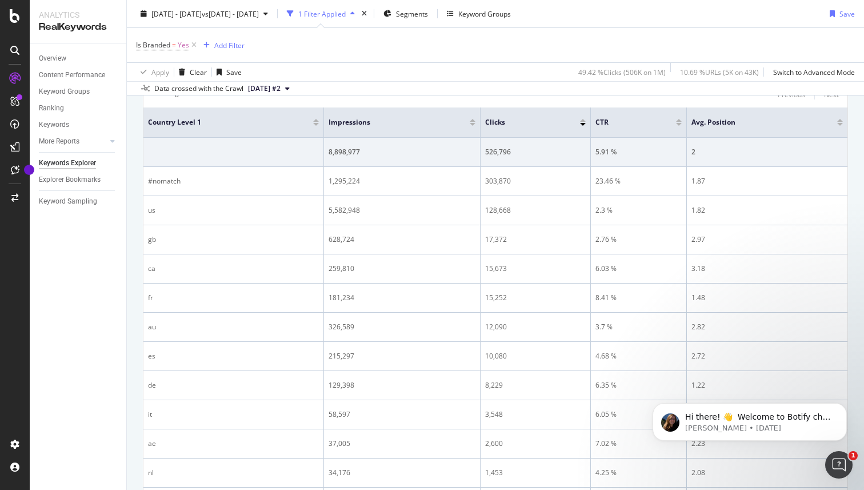
click at [343, 85] on div "Data crossed with the Crawl [DATE] #2" at bounding box center [495, 88] width 737 height 14
click at [193, 45] on icon at bounding box center [194, 44] width 10 height 11
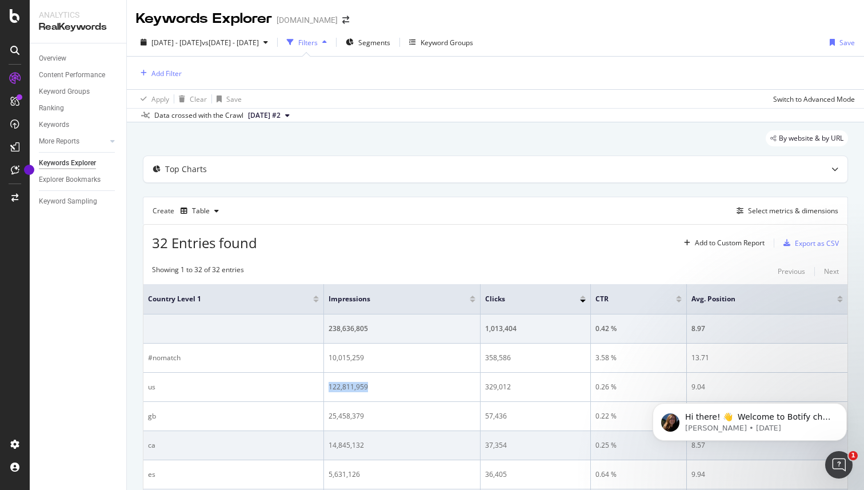
drag, startPoint x: 371, startPoint y: 387, endPoint x: 328, endPoint y: 384, distance: 43.5
click at [329, 384] on div "122,811,959" at bounding box center [402, 387] width 147 height 10
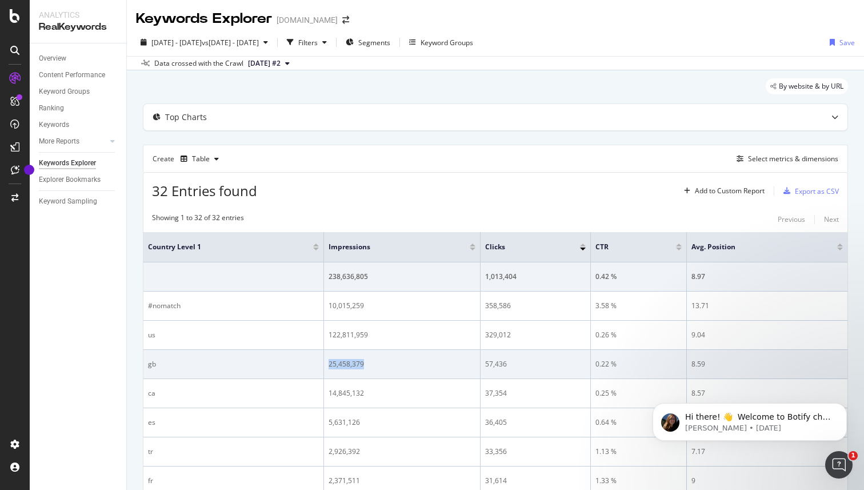
drag, startPoint x: 367, startPoint y: 366, endPoint x: 329, endPoint y: 365, distance: 38.3
click at [329, 365] on div "25,458,379" at bounding box center [402, 364] width 147 height 10
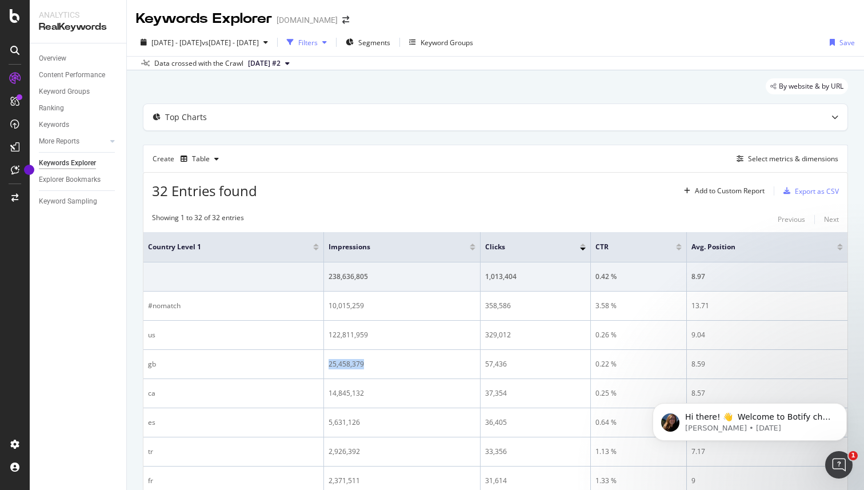
click at [331, 44] on div "button" at bounding box center [325, 42] width 14 height 7
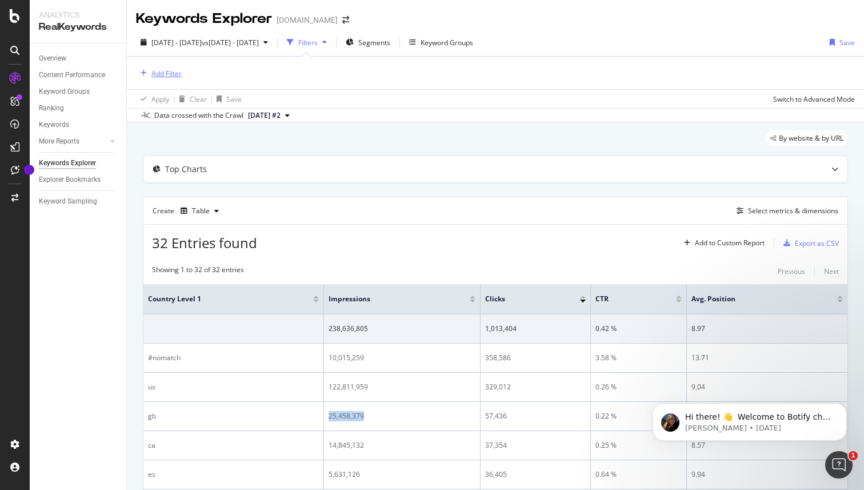
click at [163, 74] on div "Add Filter" at bounding box center [166, 74] width 30 height 10
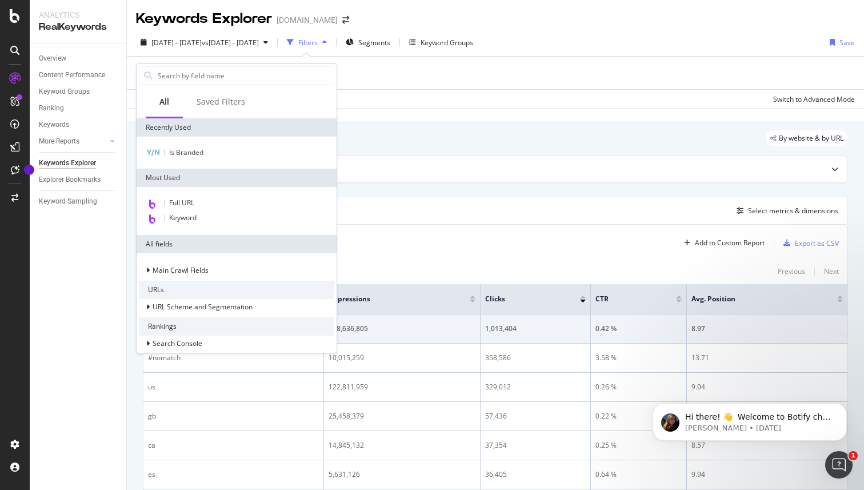
click at [422, 213] on div "Create Table Select metrics & dimensions" at bounding box center [495, 210] width 705 height 27
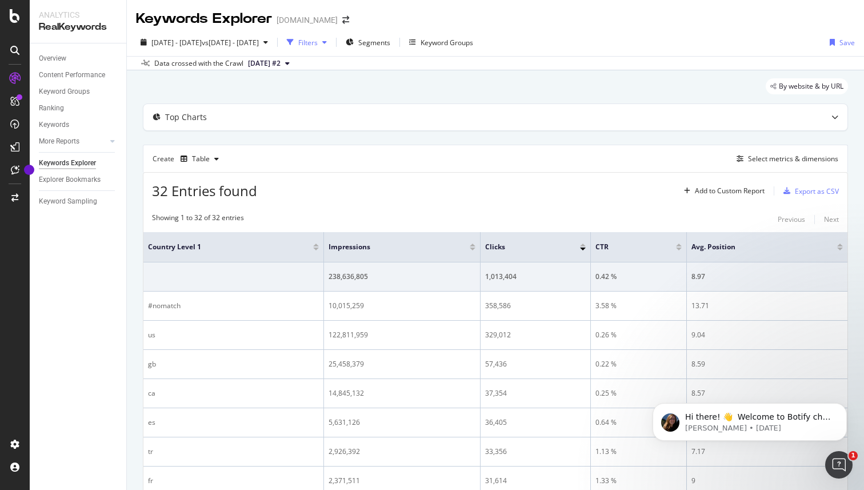
click at [331, 45] on div "button" at bounding box center [325, 42] width 14 height 7
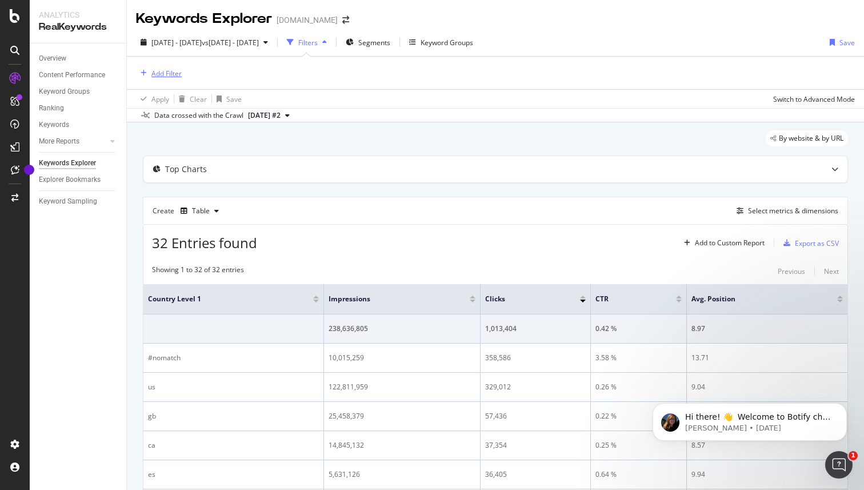
click at [173, 70] on div "Add Filter" at bounding box center [166, 74] width 30 height 10
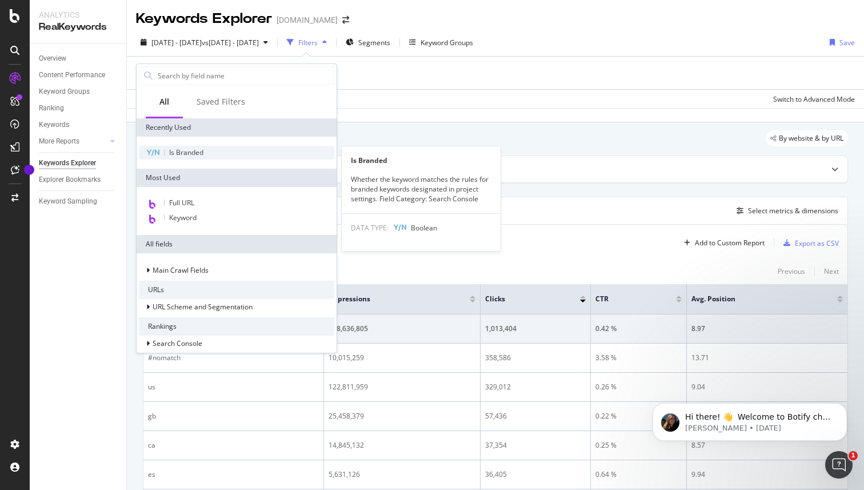
click at [194, 152] on span "Is Branded" at bounding box center [186, 152] width 34 height 10
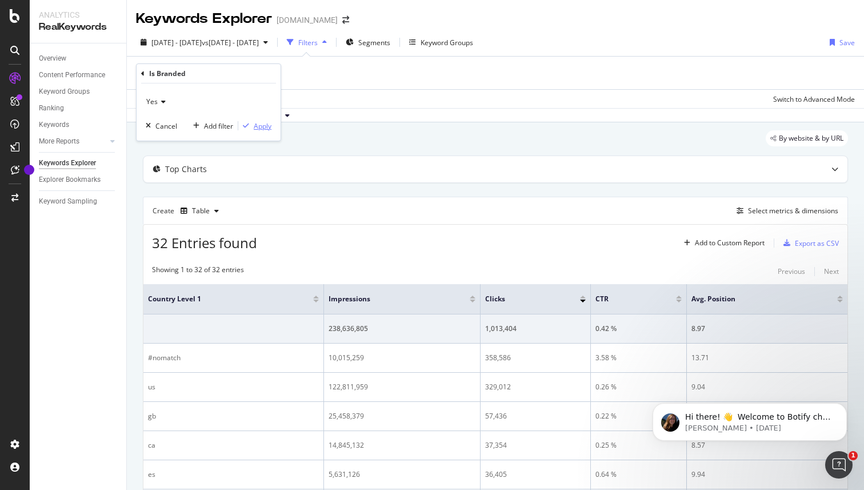
click at [262, 130] on div "Apply" at bounding box center [263, 126] width 18 height 10
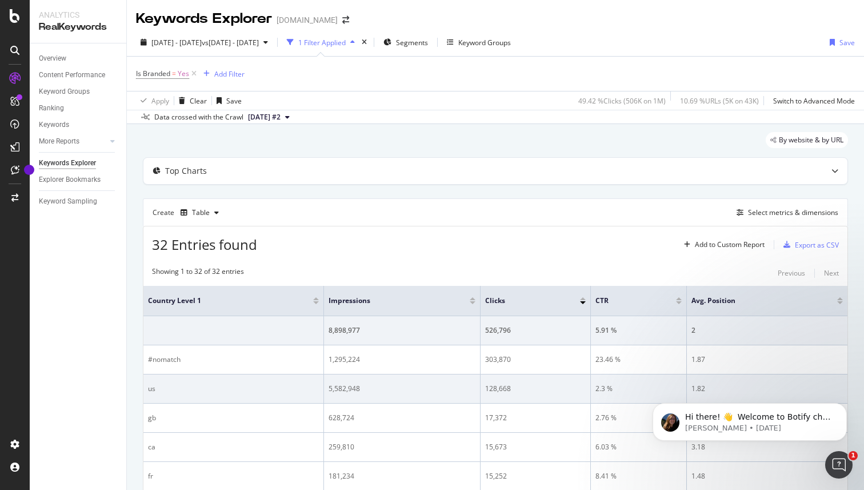
click at [347, 389] on div "5,582,948" at bounding box center [402, 388] width 147 height 10
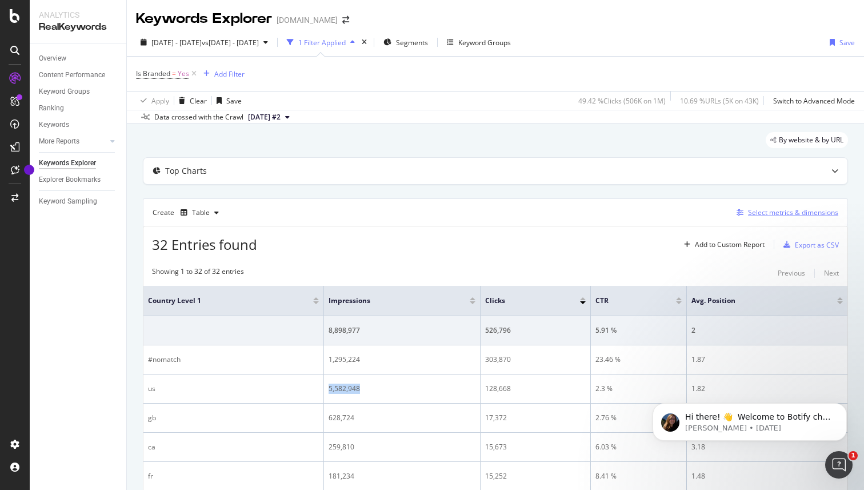
click at [783, 213] on div "Select metrics & dimensions" at bounding box center [793, 212] width 90 height 10
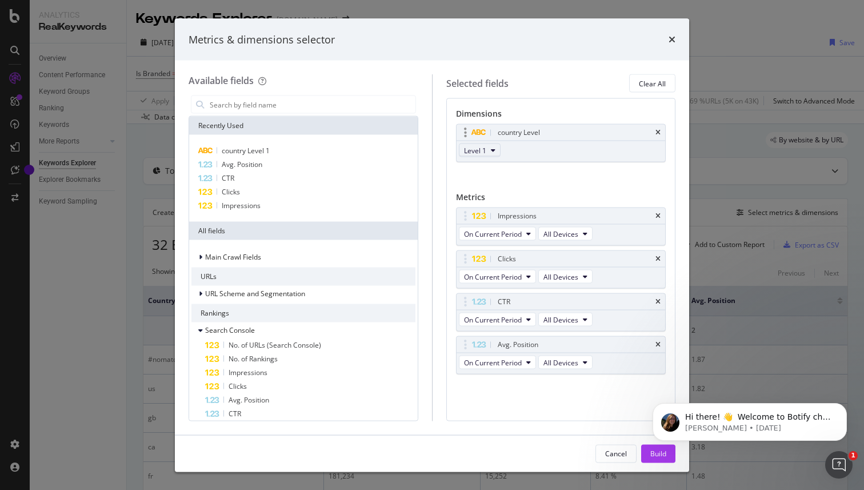
click at [491, 153] on icon "modal" at bounding box center [493, 150] width 5 height 7
click at [534, 167] on div "country Level Level 1 You can use this field as a dimension" at bounding box center [561, 155] width 210 height 63
click at [275, 105] on input "modal" at bounding box center [312, 104] width 207 height 17
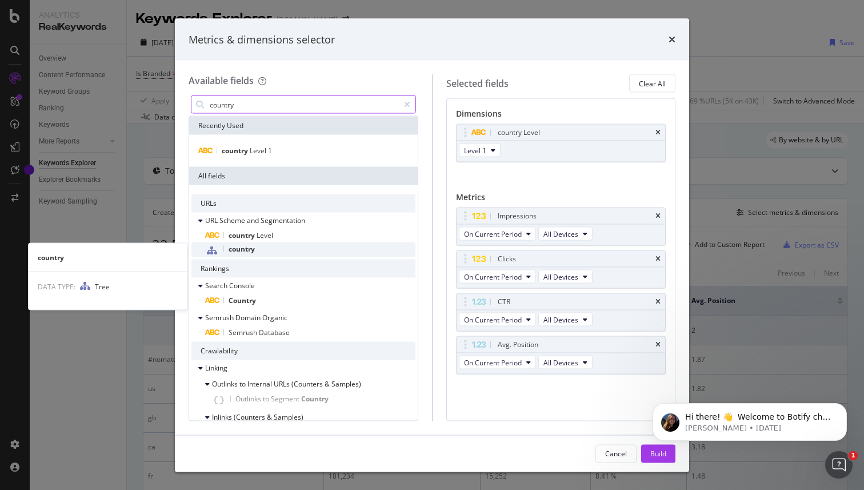
type input "country"
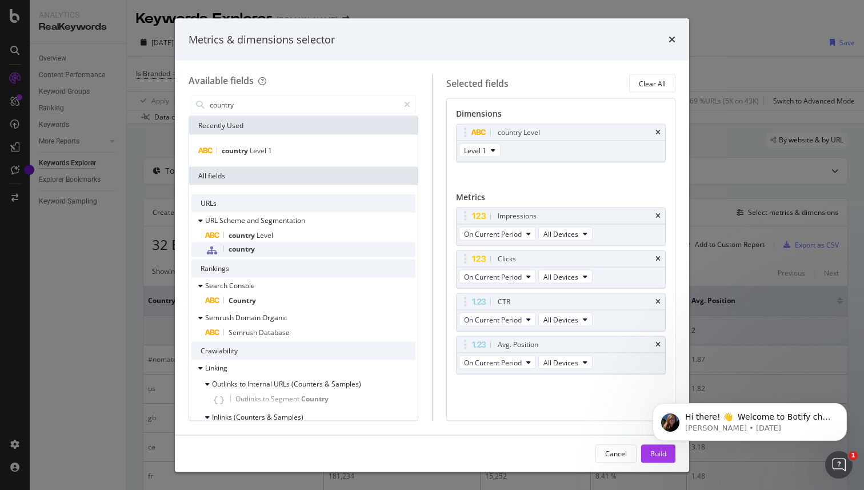
click at [238, 250] on span "country" at bounding box center [242, 249] width 26 height 10
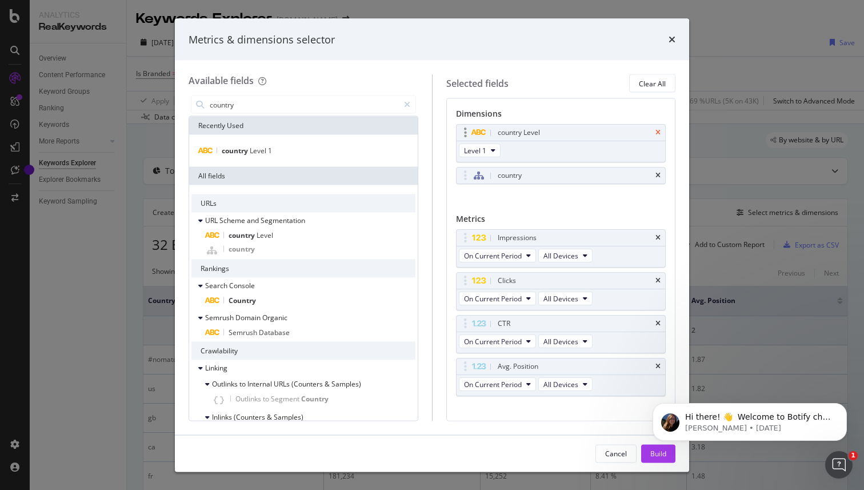
click at [655, 132] on icon "times" at bounding box center [657, 132] width 5 height 7
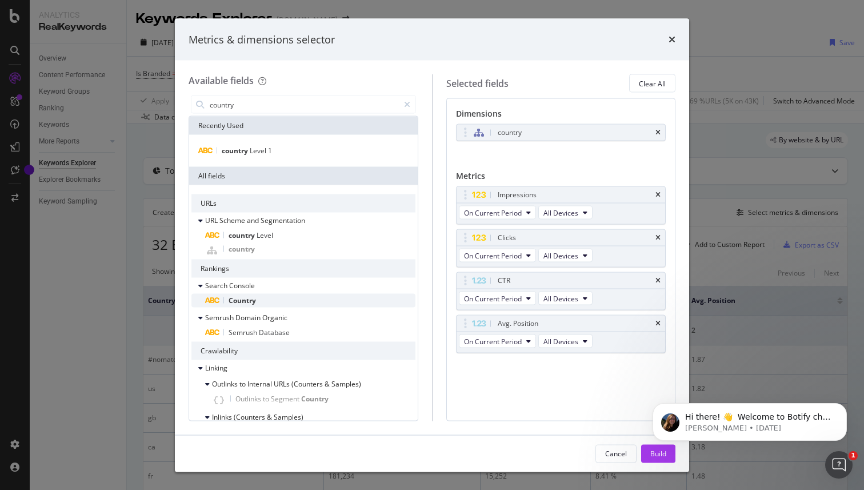
click at [253, 299] on span "Country" at bounding box center [242, 300] width 27 height 10
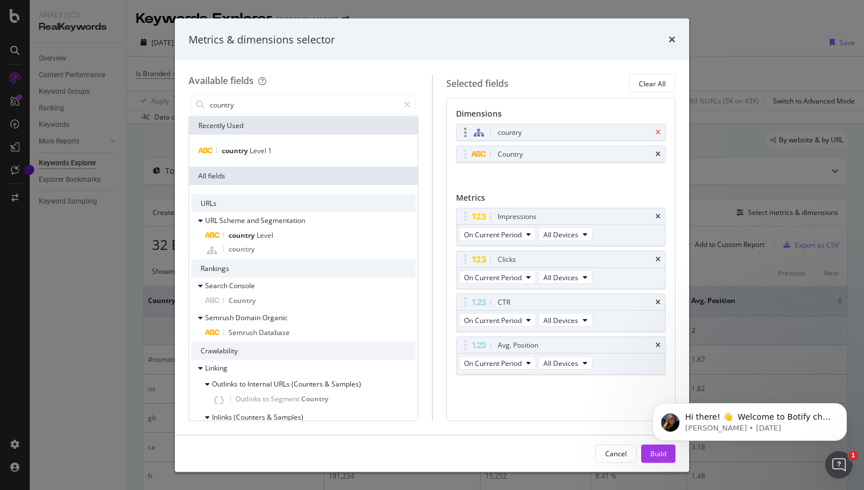
click at [657, 129] on icon "times" at bounding box center [657, 132] width 5 height 7
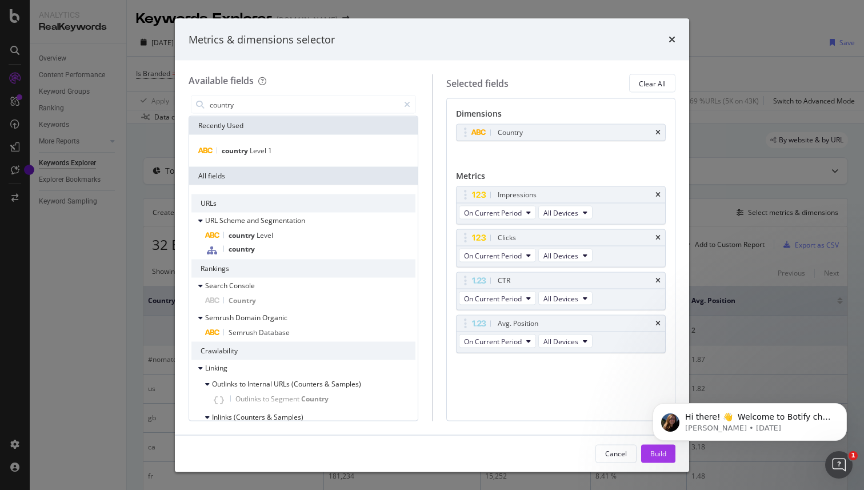
click at [652, 457] on html "Hi there! 👋 Welcome to Botify chat support! Have a question? Reply to this mess…" at bounding box center [749, 419] width 229 height 80
click at [649, 457] on html "Hi there! 👋 Welcome to Botify chat support! Have a question? Reply to this mess…" at bounding box center [749, 419] width 229 height 80
click at [654, 453] on body "Hi there! 👋 Welcome to Botify chat support! Have a question? Reply to this mess…" at bounding box center [749, 418] width 219 height 71
click at [659, 451] on body "Hi there! 👋 Welcome to Botify chat support! Have a question? Reply to this mess…" at bounding box center [749, 418] width 219 height 71
click at [845, 404] on icon "Dismiss notification" at bounding box center [844, 406] width 6 height 6
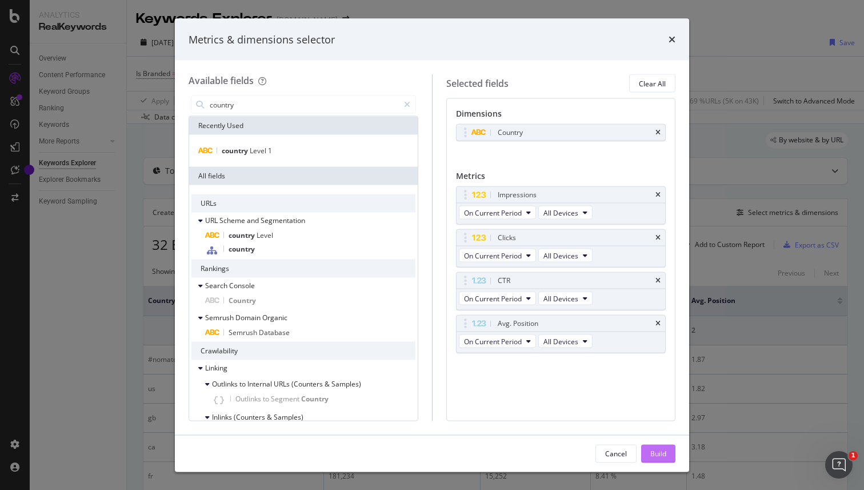
click at [659, 453] on div "Build" at bounding box center [658, 453] width 16 height 10
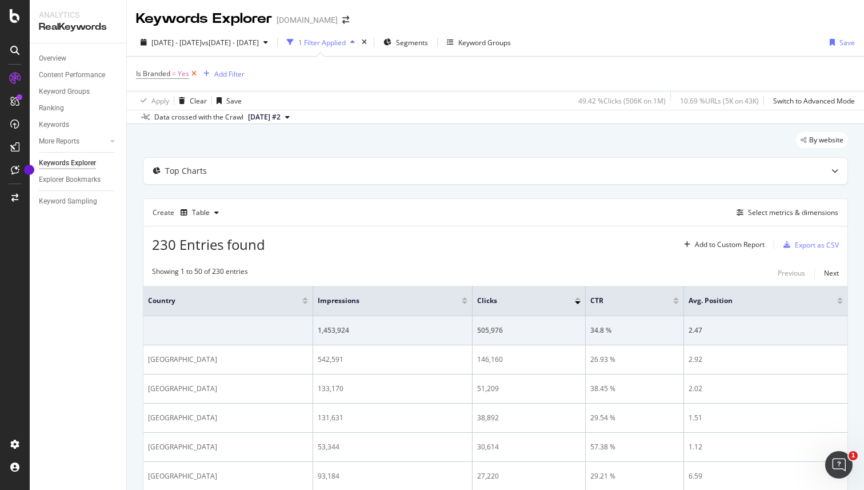
click at [194, 74] on icon at bounding box center [194, 73] width 10 height 11
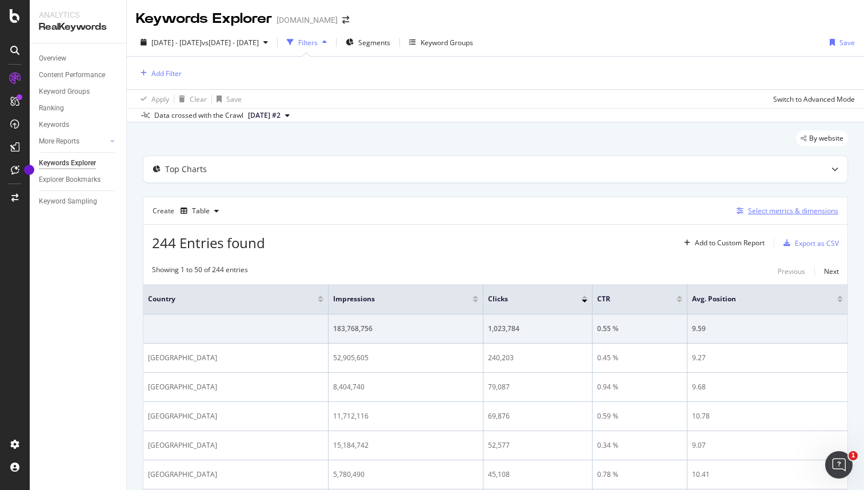
click at [776, 210] on div "Select metrics & dimensions" at bounding box center [793, 211] width 90 height 10
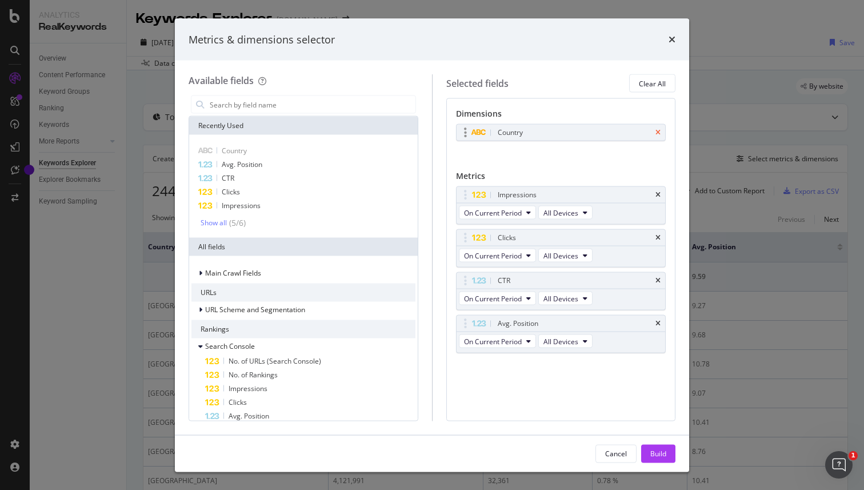
click at [660, 135] on icon "times" at bounding box center [657, 132] width 5 height 7
click at [661, 450] on div "Build" at bounding box center [658, 453] width 16 height 10
